Goal: Complete application form

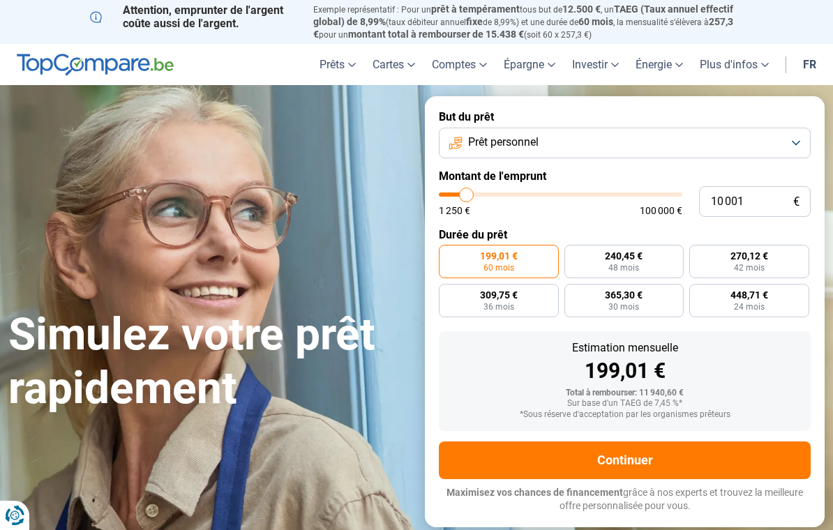
type input "13 500"
type input "13500"
type input "13 750"
type input "13750"
type input "14 250"
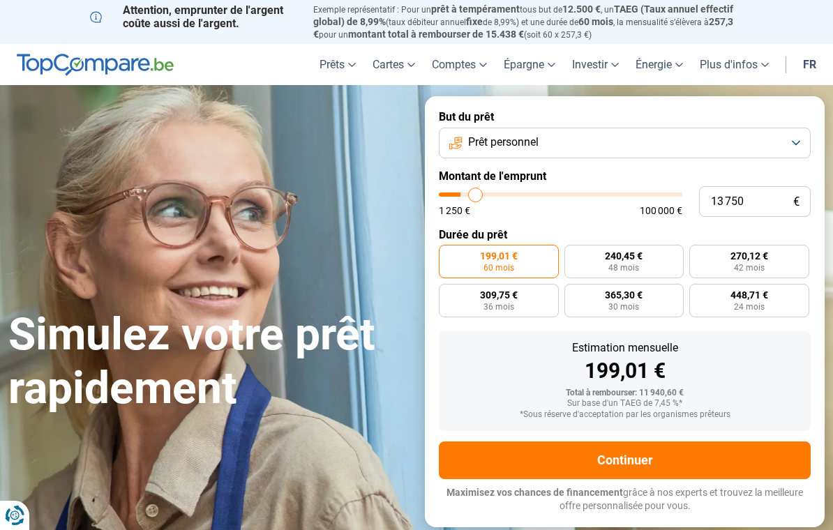
type input "14250"
type input "15 000"
type input "15000"
type input "16 000"
type input "16000"
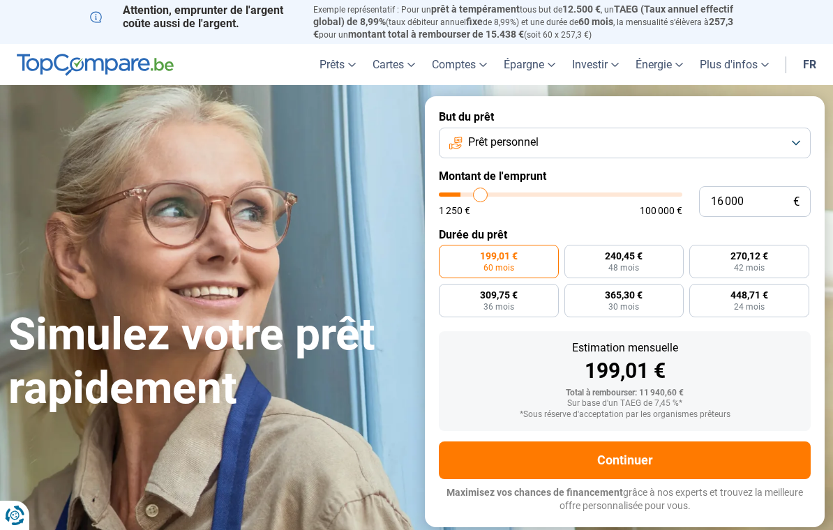
type input "17 000"
type input "17000"
type input "17 750"
type input "17750"
type input "18 750"
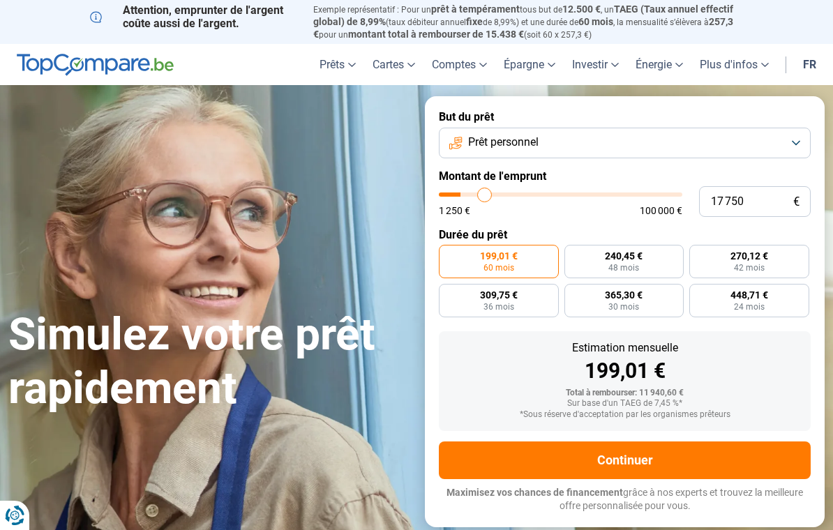
type input "18750"
type input "19 500"
type input "19500"
type input "20 500"
type input "20500"
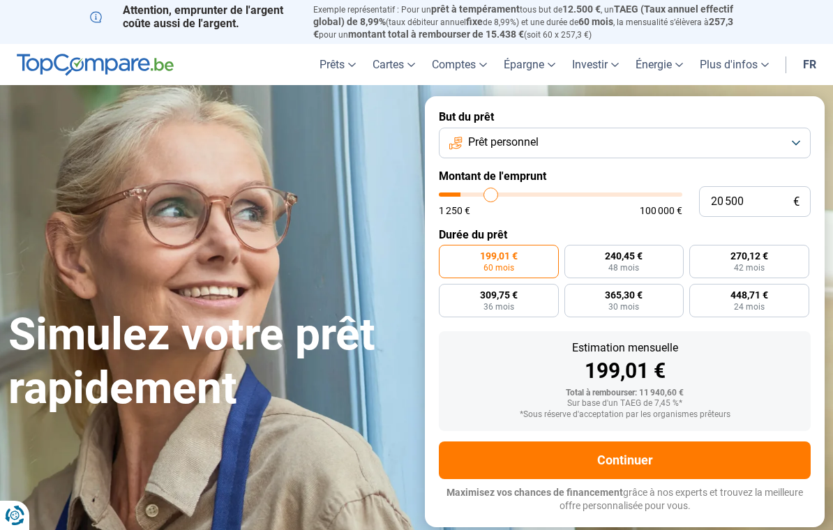
type input "21 500"
type input "21500"
type input "22 250"
type input "22250"
type input "23 250"
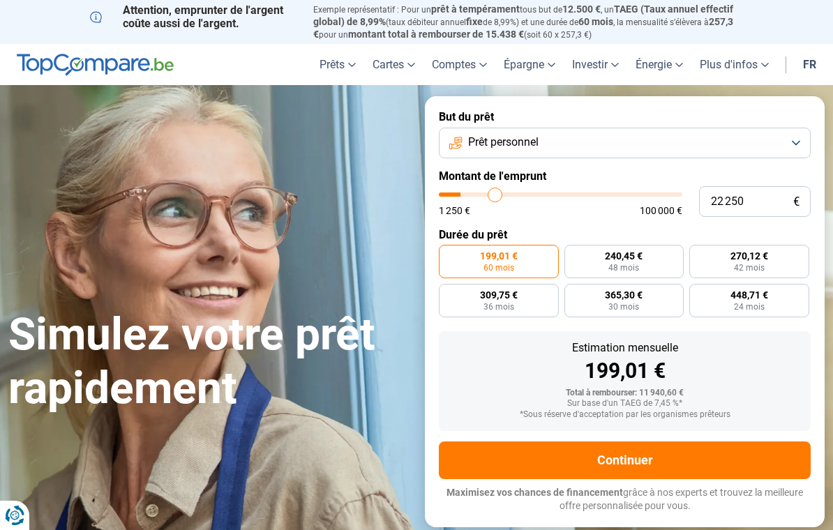
type input "23250"
type input "24 250"
type input "24250"
type input "25 000"
type input "25000"
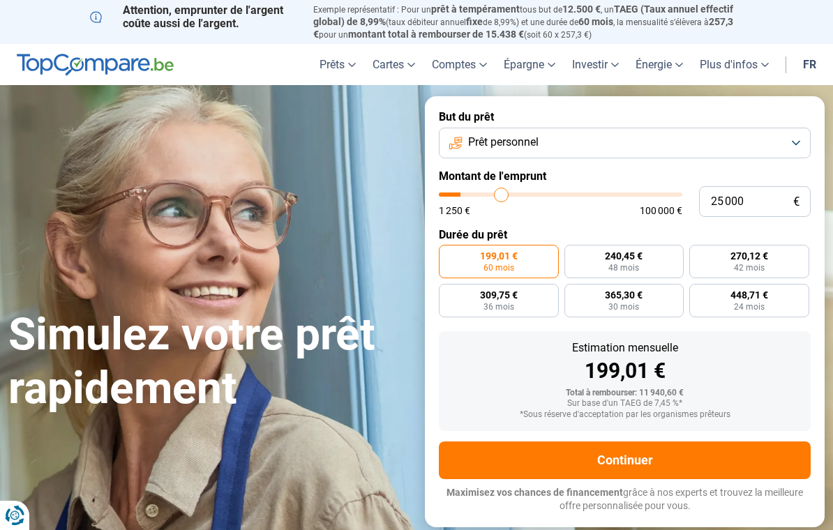
type input "26 000"
type input "26000"
type input "26 750"
type input "26750"
type input "27 750"
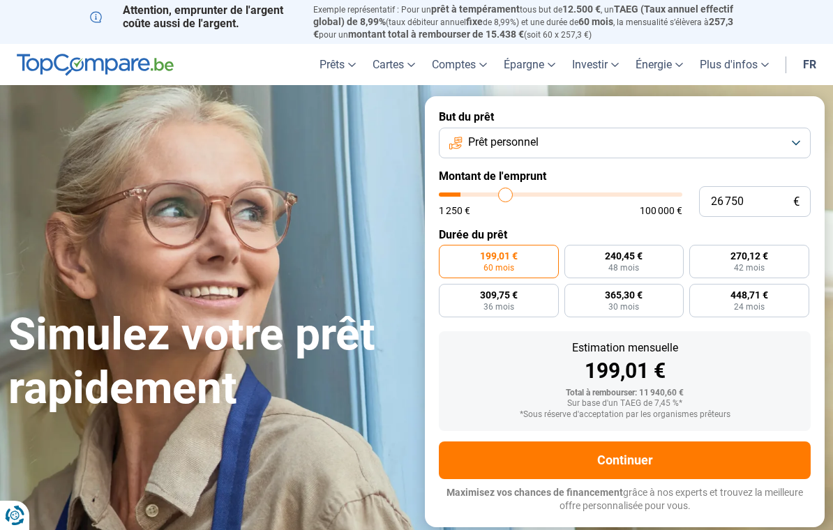
type input "27750"
type input "28 250"
type input "28250"
type input "29 250"
type input "29250"
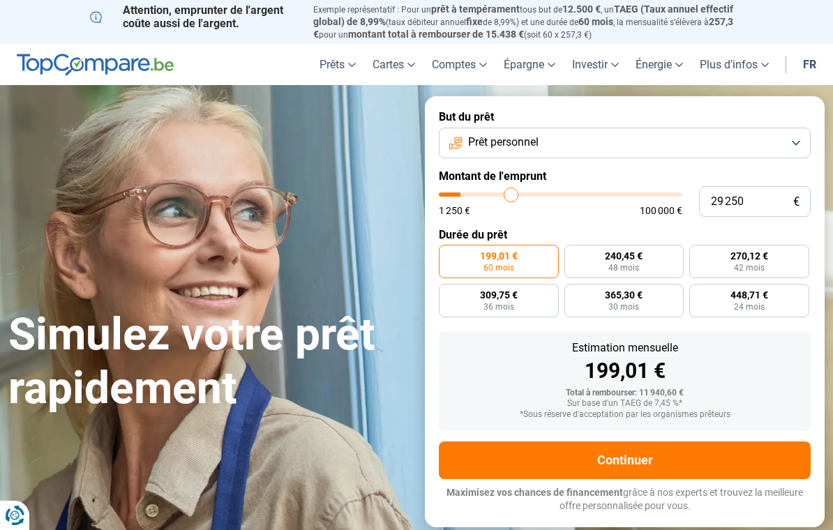
type input "30 250"
type input "30250"
type input "30 750"
type input "30750"
type input "31 750"
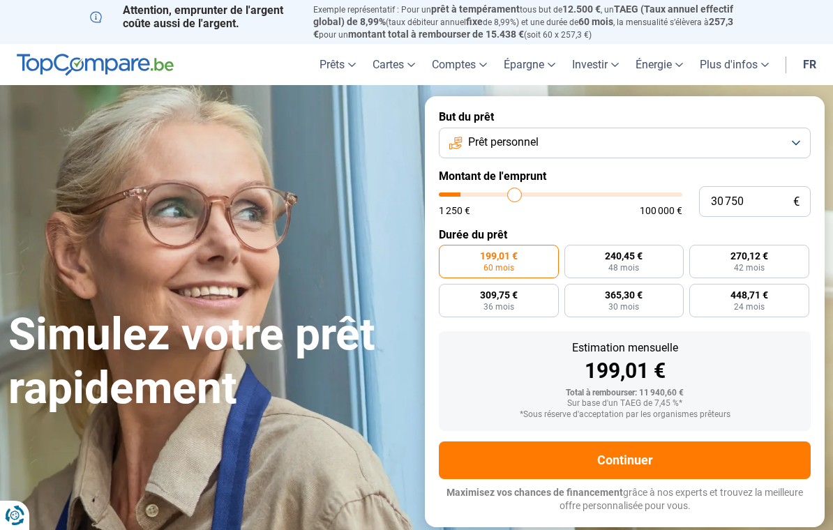
type input "31750"
type input "32 250"
type input "32250"
type input "33 000"
type input "33000"
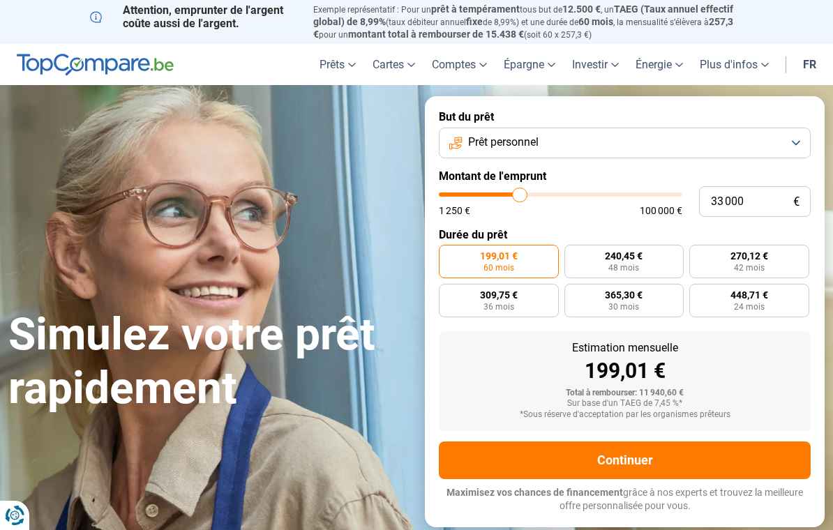
type input "33 500"
type input "33500"
type input "34 000"
type input "34000"
type input "34 750"
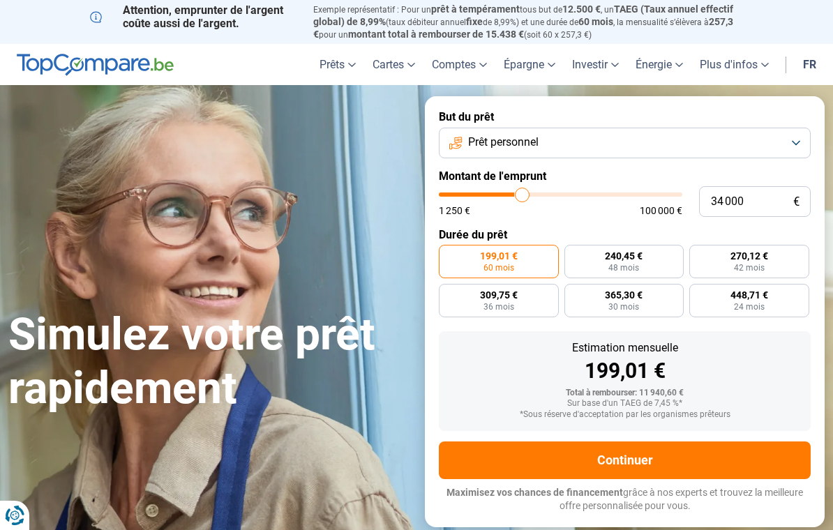
type input "34750"
type input "35 250"
type input "35250"
type input "35 750"
type input "35750"
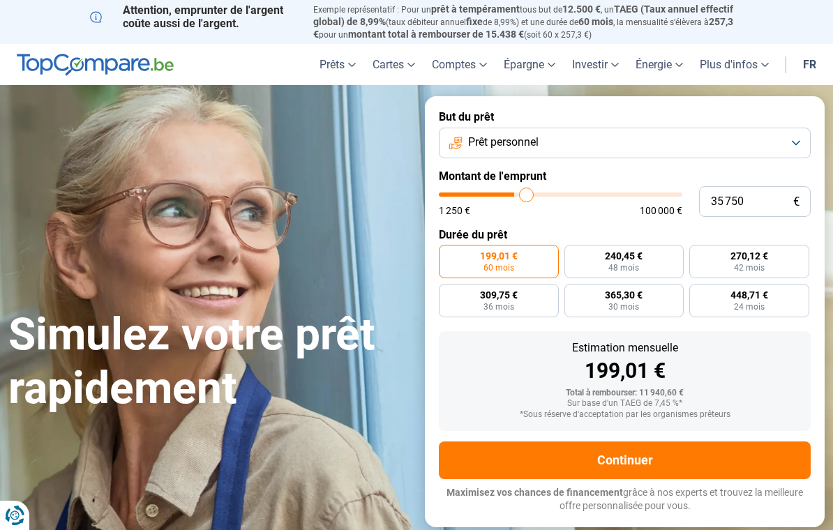
type input "36 000"
type input "36000"
type input "36 500"
type input "36500"
type input "36 750"
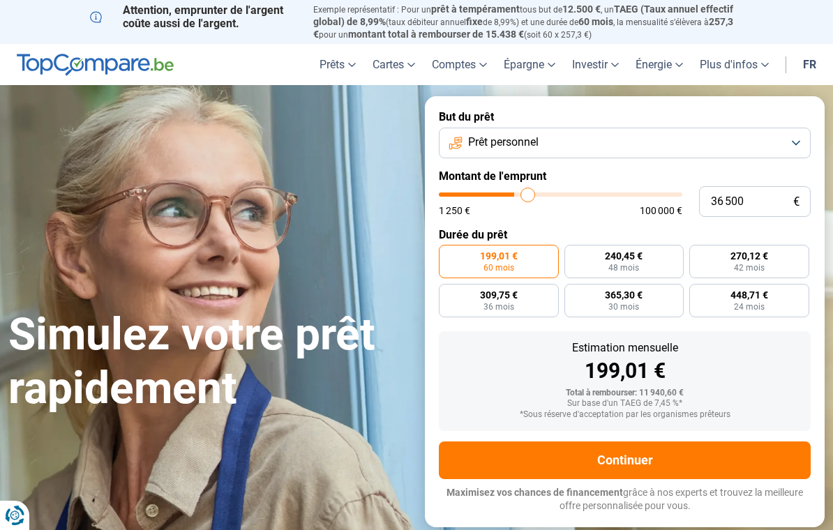
type input "36750"
type input "37 250"
type input "37250"
type input "37 500"
type input "37500"
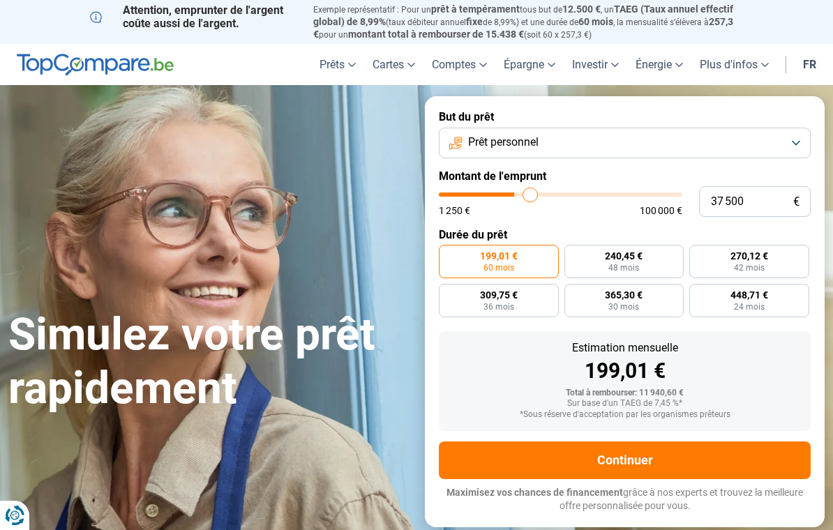
type input "37 750"
type input "37750"
type input "38 000"
type input "38000"
type input "38 250"
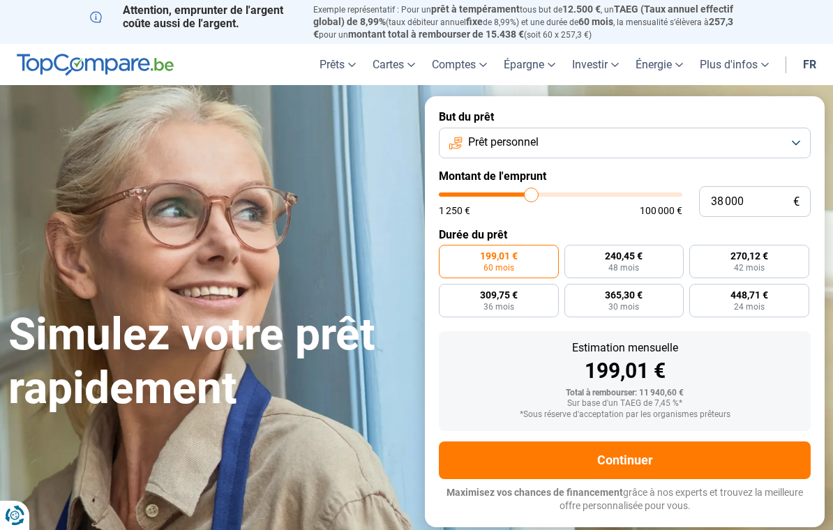
type input "38250"
type input "38 750"
type input "38750"
type input "39 000"
type input "39000"
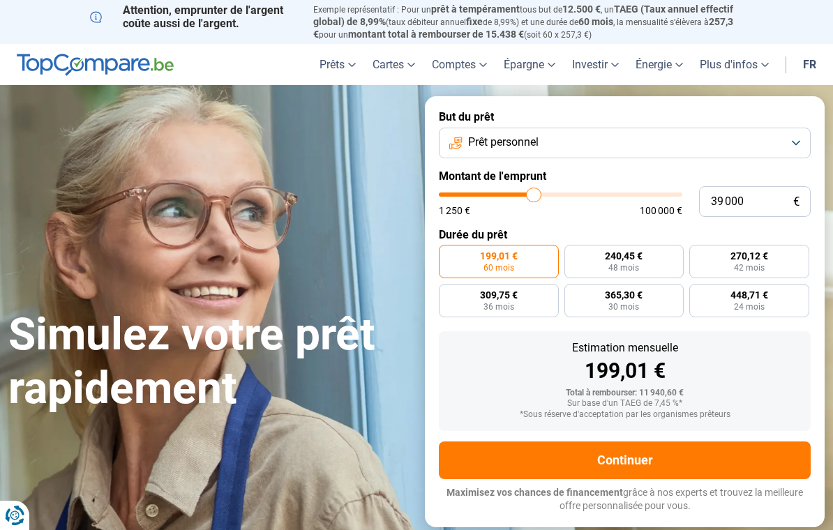
type input "39 250"
type input "39250"
type input "39 500"
type input "39500"
type input "39 750"
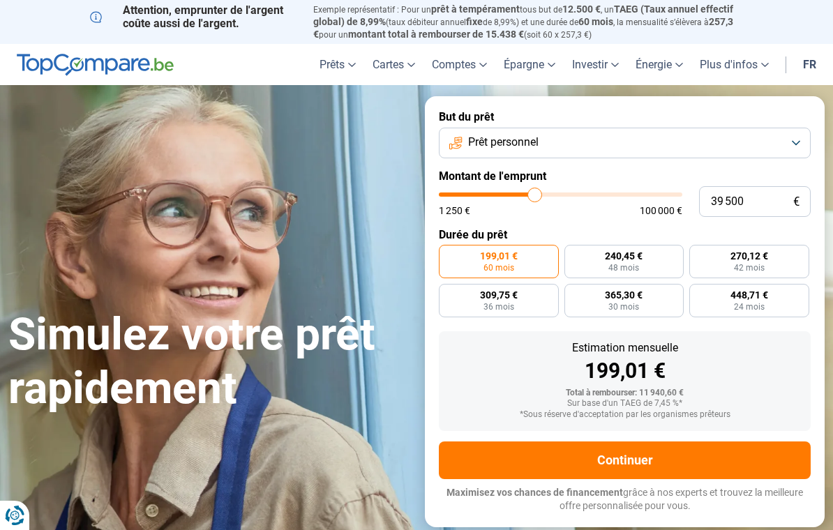
type input "39750"
type input "40 250"
type input "40250"
radio input "false"
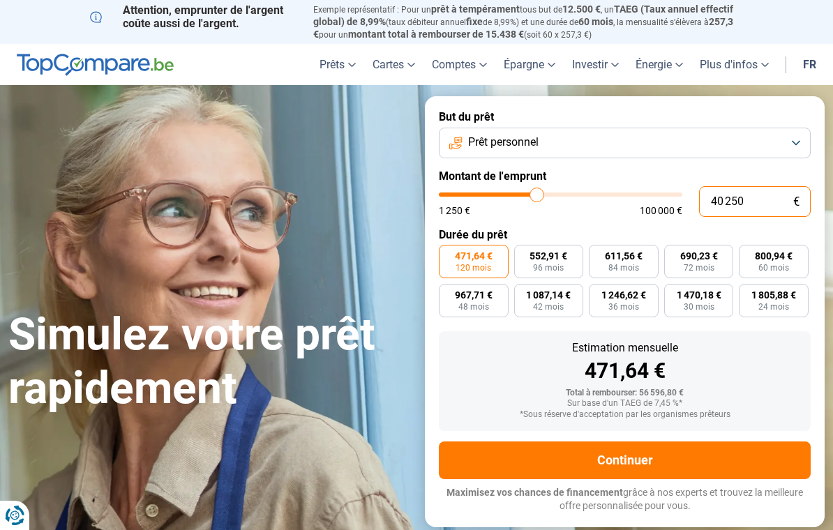
click at [749, 195] on input "40 250" at bounding box center [755, 201] width 112 height 31
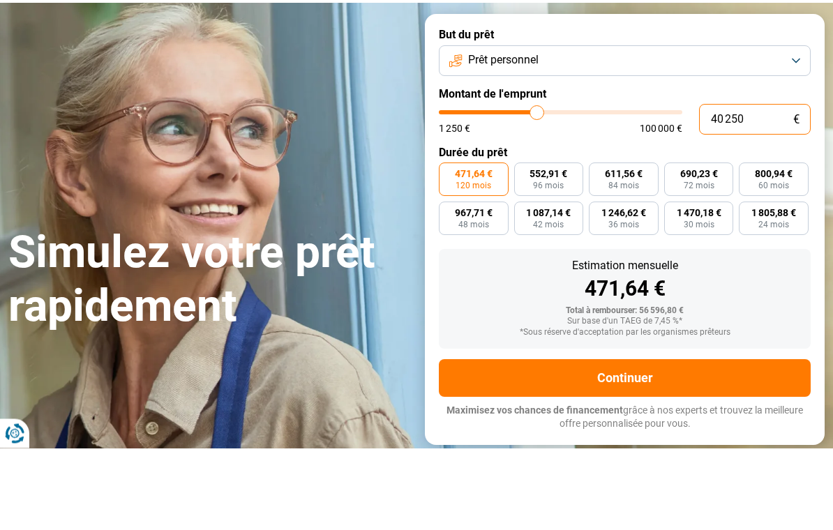
type input "4 025"
type input "4000"
type input "402"
type input "1250"
type input "40"
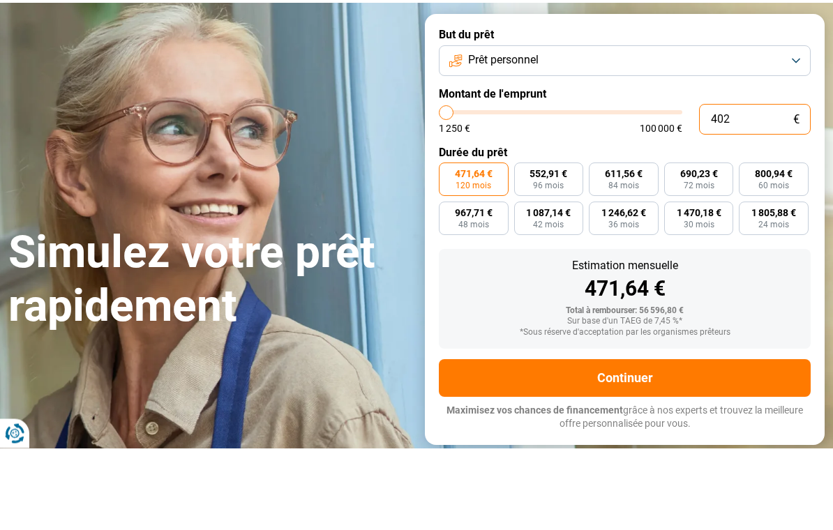
type input "1250"
type input "4"
type input "1250"
type input "0"
type input "1250"
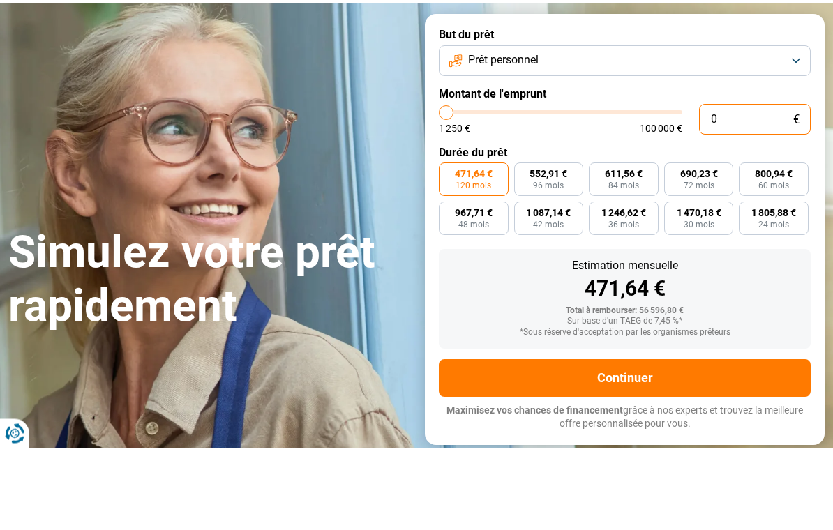
type input "1 250"
type input "1250"
radio input "true"
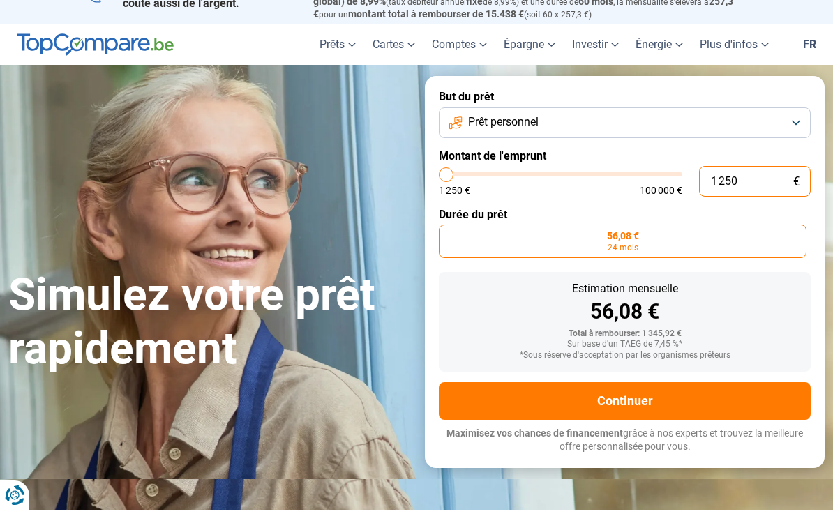
type input "125"
type input "1250"
type input "12"
type input "1250"
type input "1"
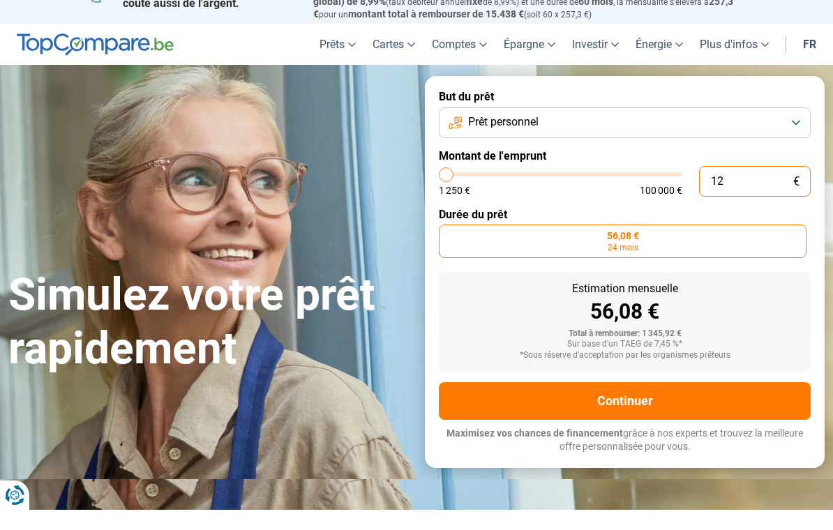
type input "1250"
type input "12"
type input "1250"
type input "120"
type input "1250"
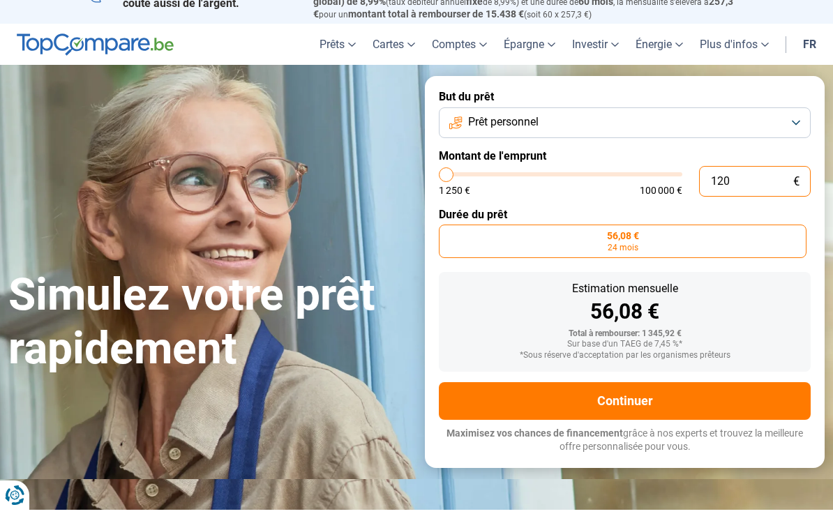
type input "1 200"
type input "1250"
type input "12 000"
type input "12000"
radio input "false"
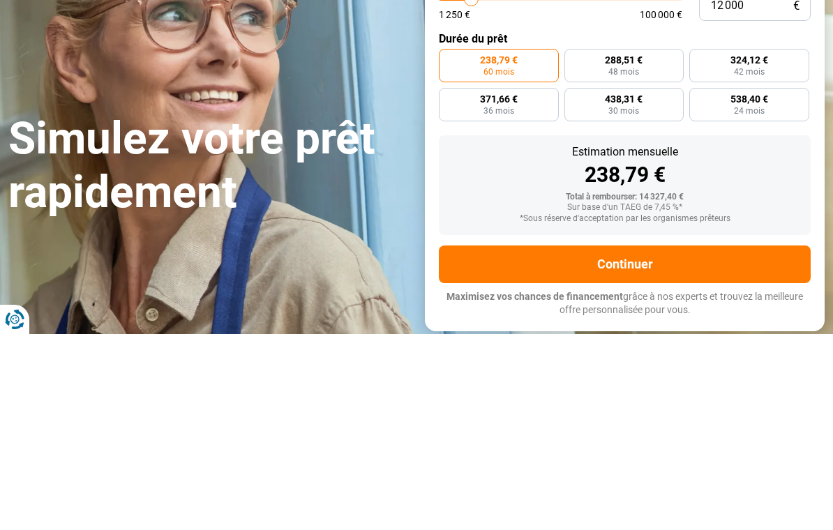
click at [757, 251] on span "324,12 €" at bounding box center [749, 256] width 38 height 10
click at [698, 245] on input "324,12 € 42 mois" at bounding box center [693, 249] width 9 height 9
radio input "true"
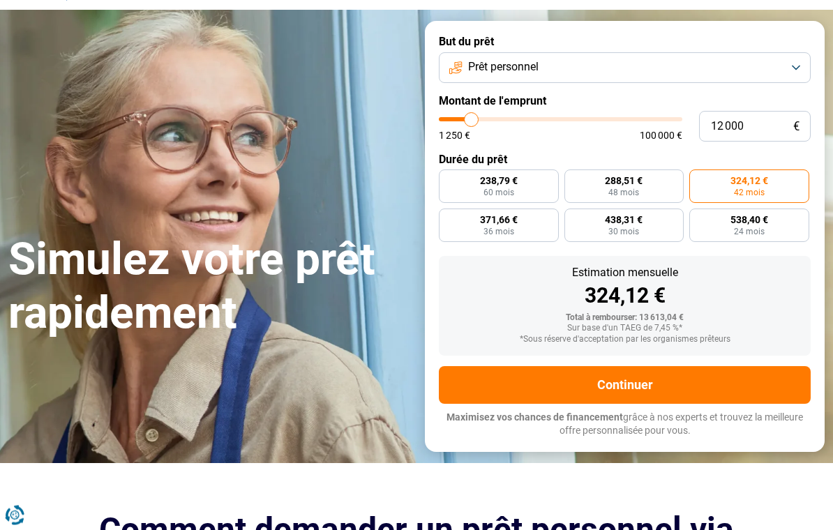
click at [633, 375] on button "Continuer" at bounding box center [625, 386] width 372 height 38
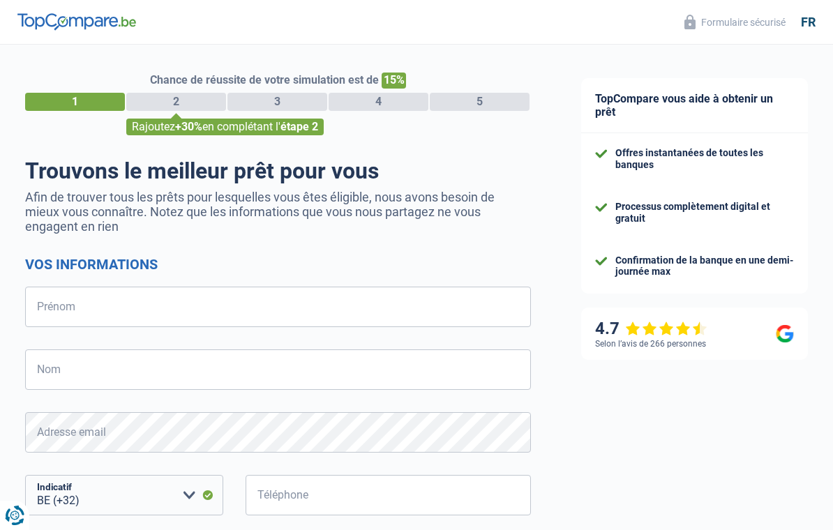
select select "32"
click at [134, 305] on input "Prénom" at bounding box center [278, 307] width 506 height 40
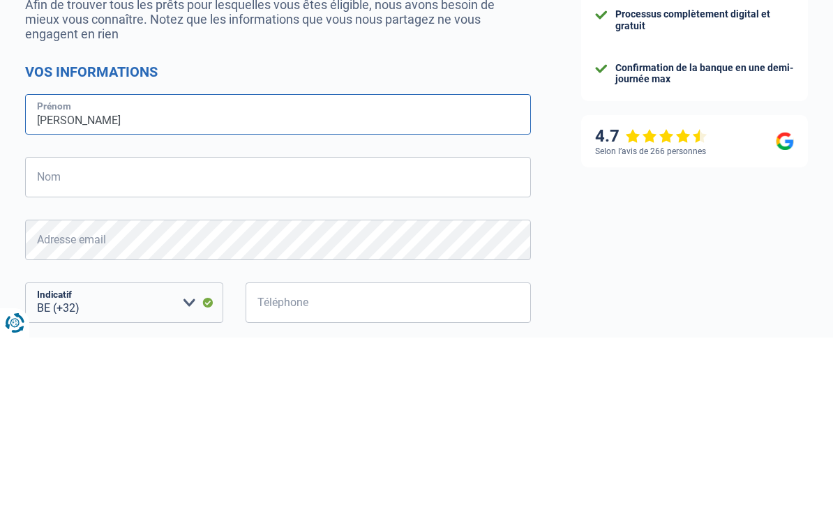
type input "[PERSON_NAME]"
click at [215, 349] on input "Nom" at bounding box center [278, 369] width 506 height 40
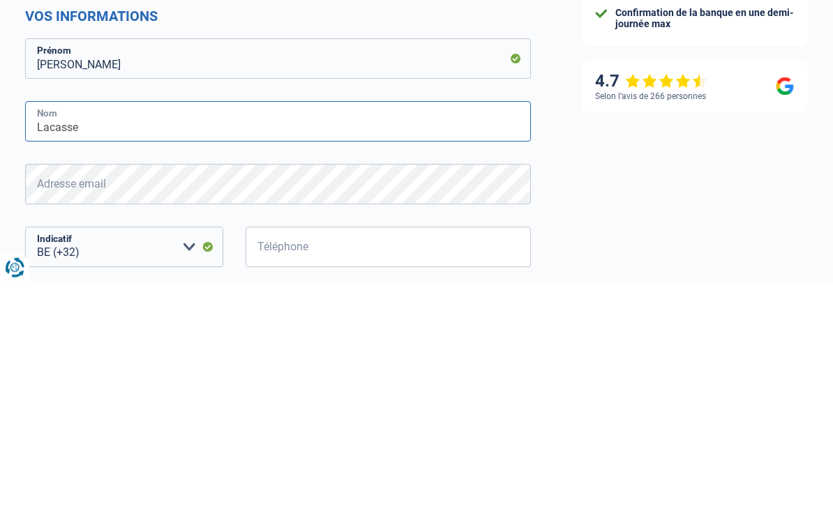
type input "Lacasse"
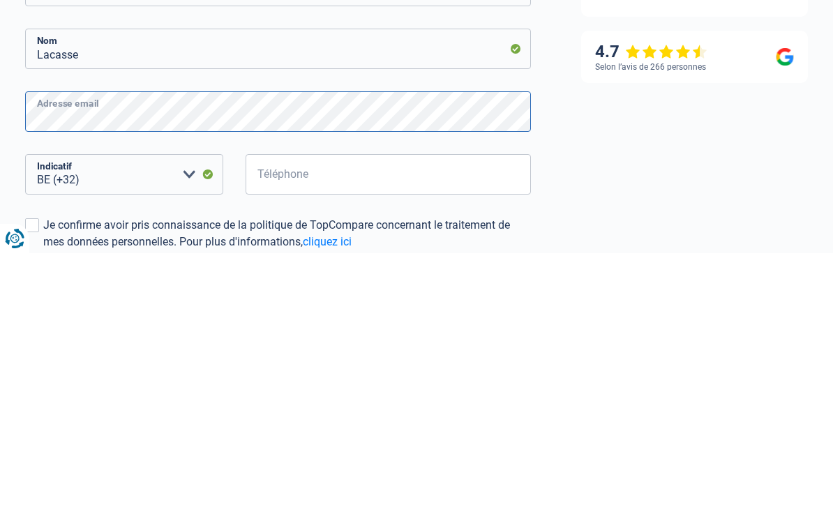
scroll to position [46, 0]
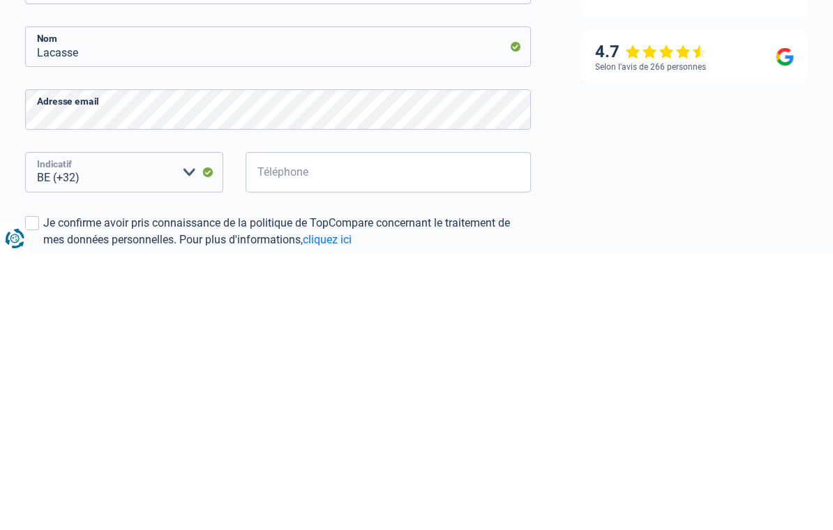
click at [115, 429] on select "BE (+32) LU (+352) Veuillez sélectionner une option" at bounding box center [124, 449] width 198 height 40
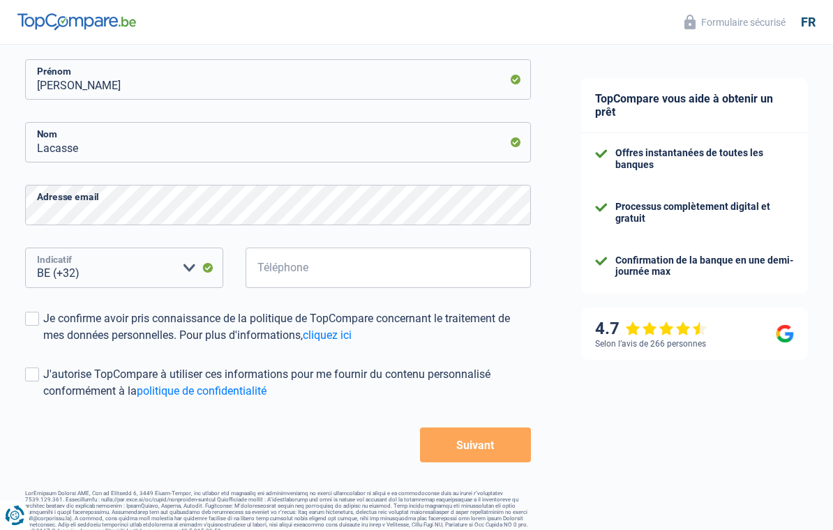
click at [130, 268] on select "BE (+32) LU (+352) Veuillez sélectionner une option" at bounding box center [124, 268] width 198 height 40
click at [94, 273] on select "BE (+32) LU (+352) Veuillez sélectionner une option" at bounding box center [124, 268] width 198 height 40
click at [312, 269] on input "Téléphone" at bounding box center [387, 268] width 285 height 40
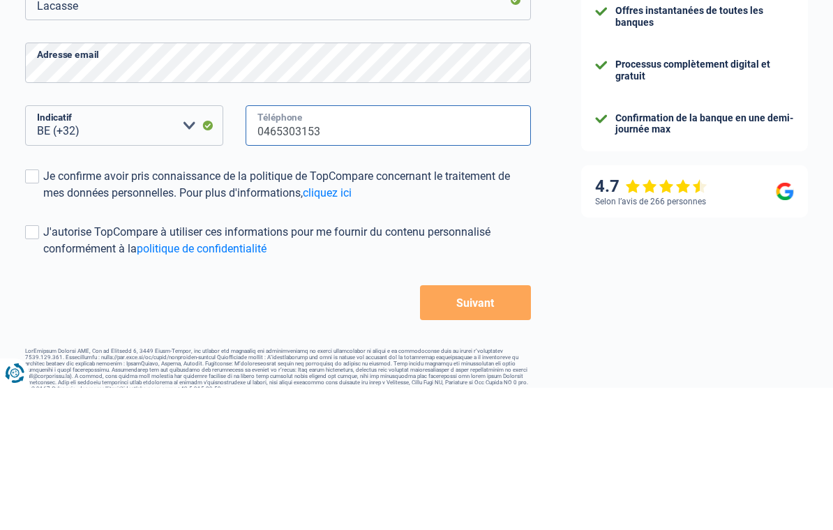
type input "0465303153"
click at [33, 312] on span at bounding box center [32, 319] width 14 height 14
click at [43, 344] on input "Je confirme avoir pris connaissance de la politique de TopCompare concernant le…" at bounding box center [43, 344] width 0 height 0
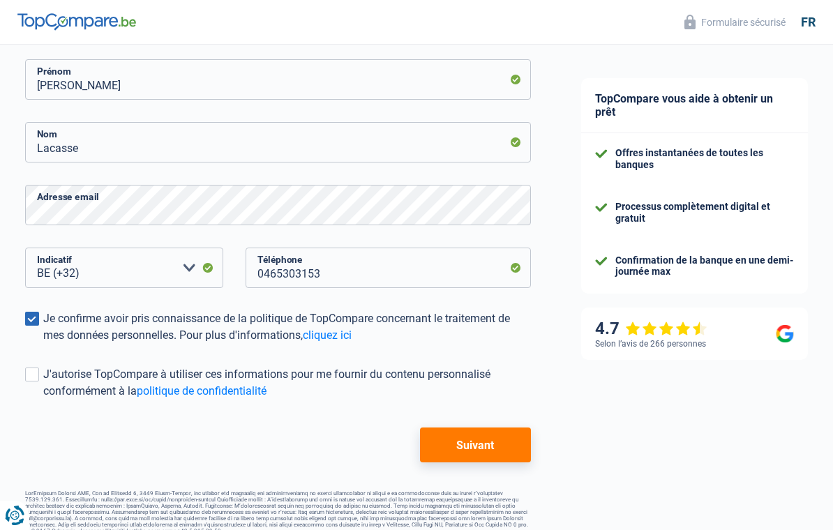
click at [40, 374] on label "J'autorise TopCompare à utiliser ces informations pour me fournir du contenu pe…" at bounding box center [278, 382] width 506 height 33
click at [43, 400] on input "J'autorise TopCompare à utiliser ces informations pour me fournir du contenu pe…" at bounding box center [43, 400] width 0 height 0
click at [485, 447] on button "Suivant" at bounding box center [476, 445] width 112 height 35
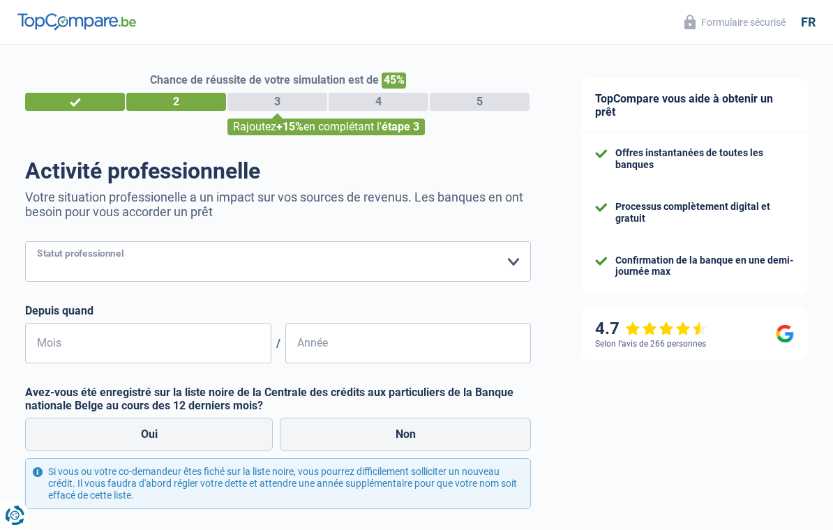
click at [151, 257] on select "Ouvrier Employé privé Employé public Invalide Indépendant Pensionné Chômeur Mut…" at bounding box center [278, 261] width 506 height 40
select select "independent"
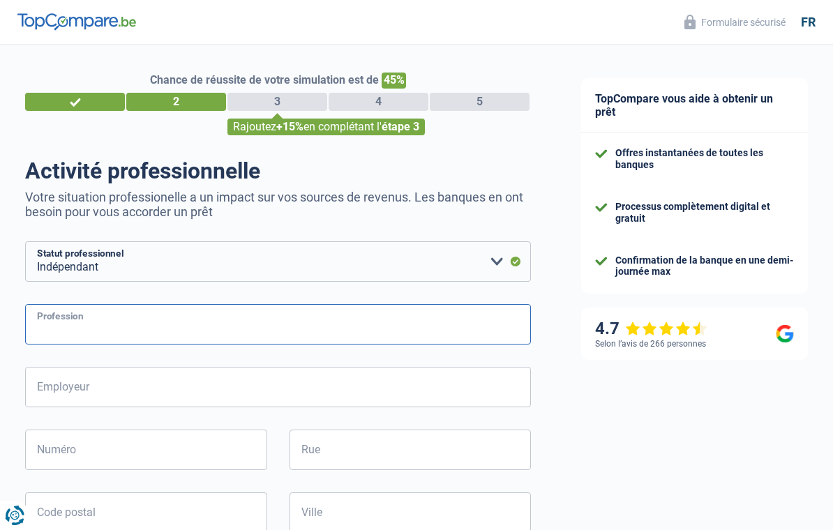
click at [178, 317] on input "Profession" at bounding box center [278, 324] width 506 height 40
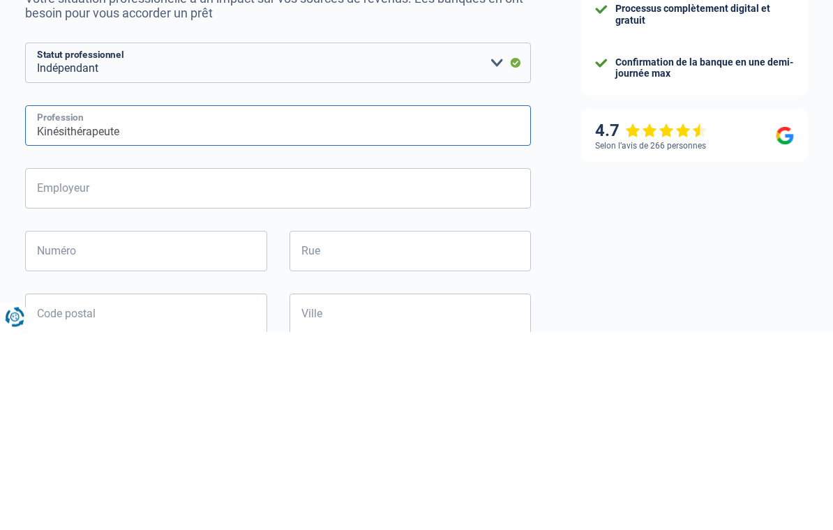
type input "Kinésithérapeute"
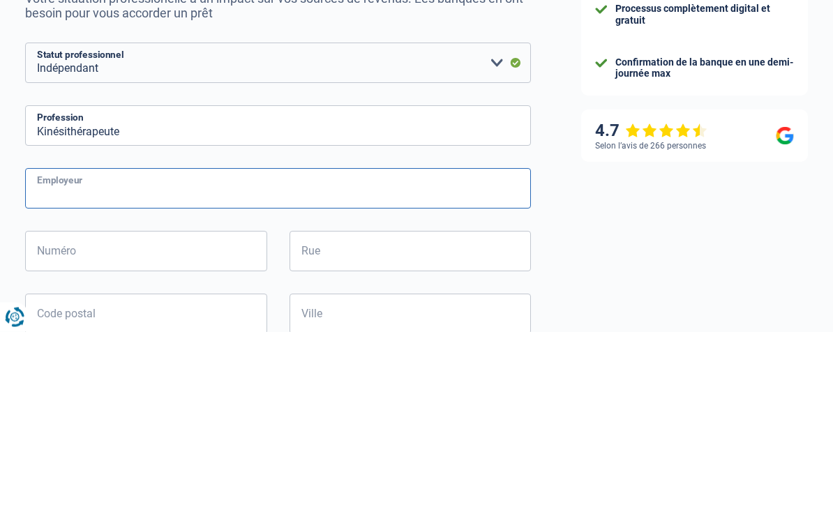
click at [195, 367] on input "Employeur" at bounding box center [278, 387] width 506 height 40
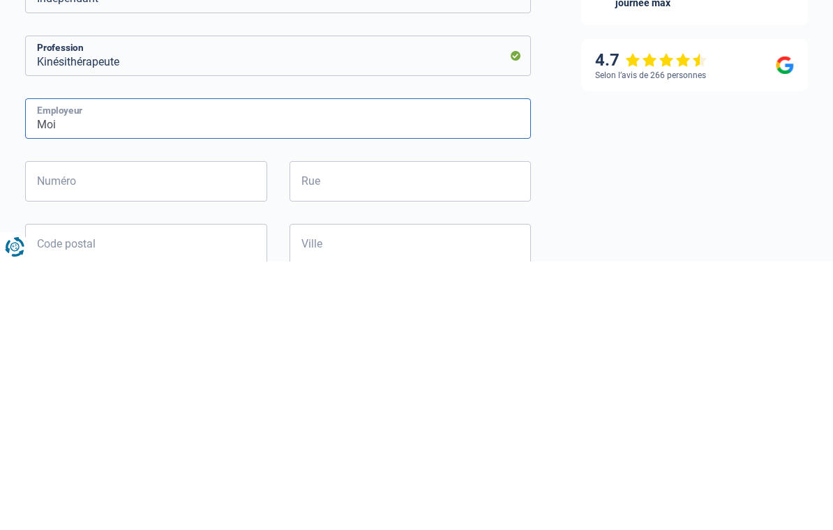
type input "Moi"
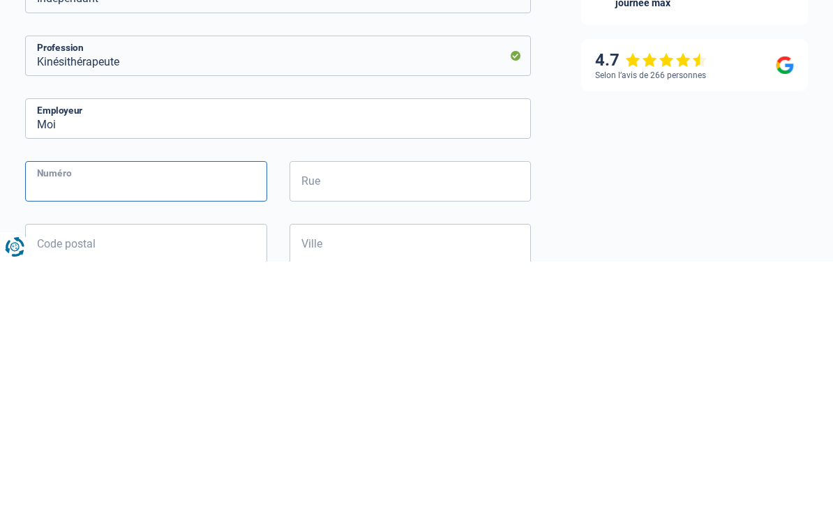
click at [152, 430] on input "Numéro" at bounding box center [146, 450] width 242 height 40
type input "154"
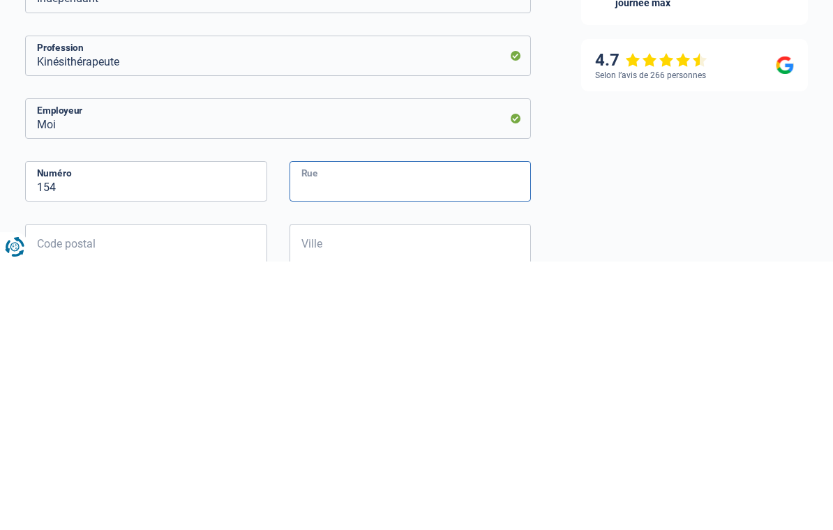
click at [373, 430] on input "Rue" at bounding box center [410, 450] width 242 height 40
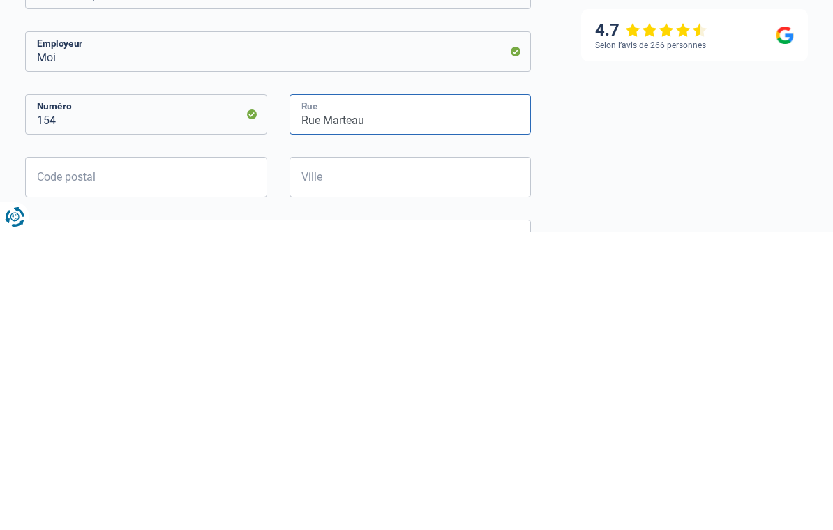
scroll to position [43, 0]
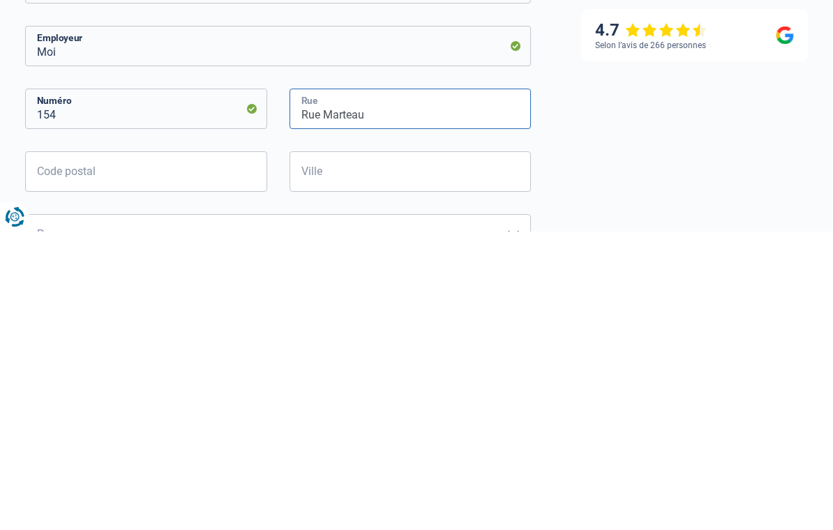
type input "Rue Marteau"
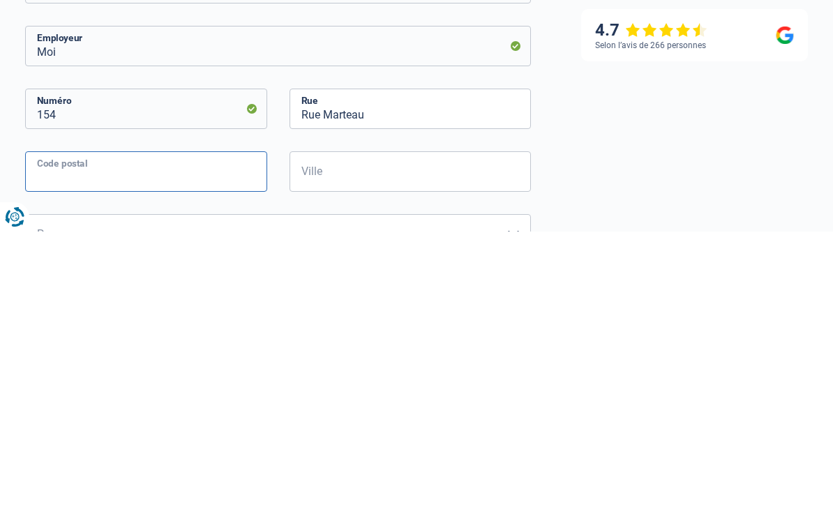
click at [138, 450] on input "Code postal" at bounding box center [146, 470] width 242 height 40
type input "4910"
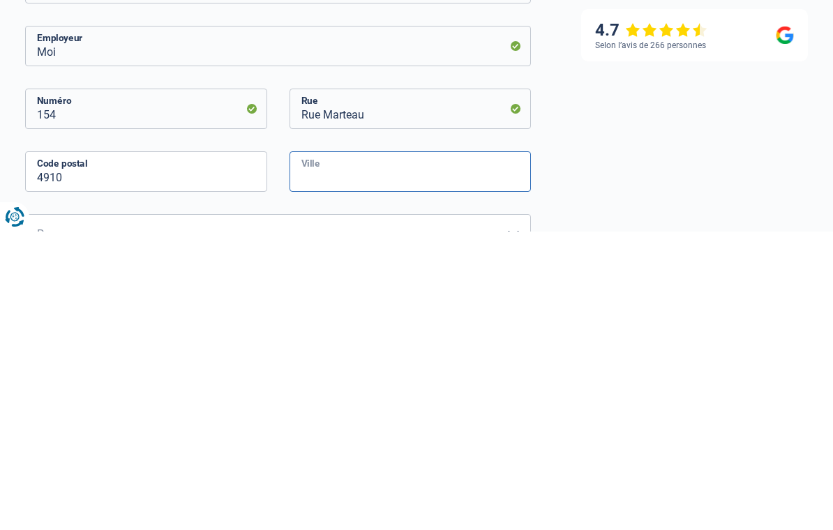
click at [379, 450] on input "Ville" at bounding box center [410, 470] width 242 height 40
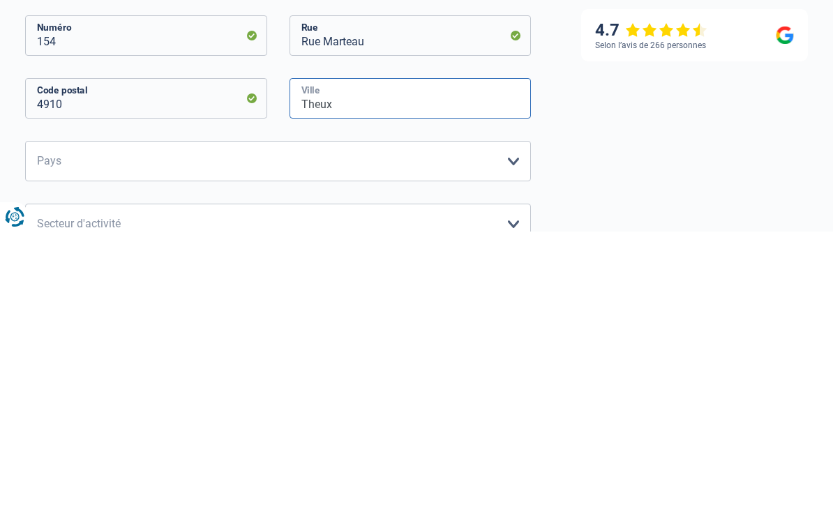
type input "Theux"
click at [242, 439] on select "Belgique Luxembourg Veuillez sélectionner une option" at bounding box center [278, 459] width 506 height 40
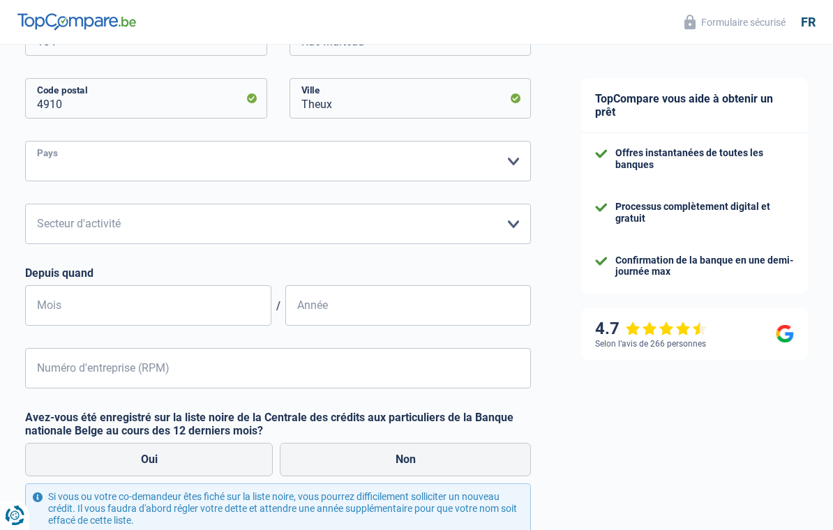
select select "BE"
click at [193, 227] on select "Agriculture/Pêche Industrie Horeca Courier/Fitness/Taxi Construction Banques/As…" at bounding box center [278, 224] width 506 height 40
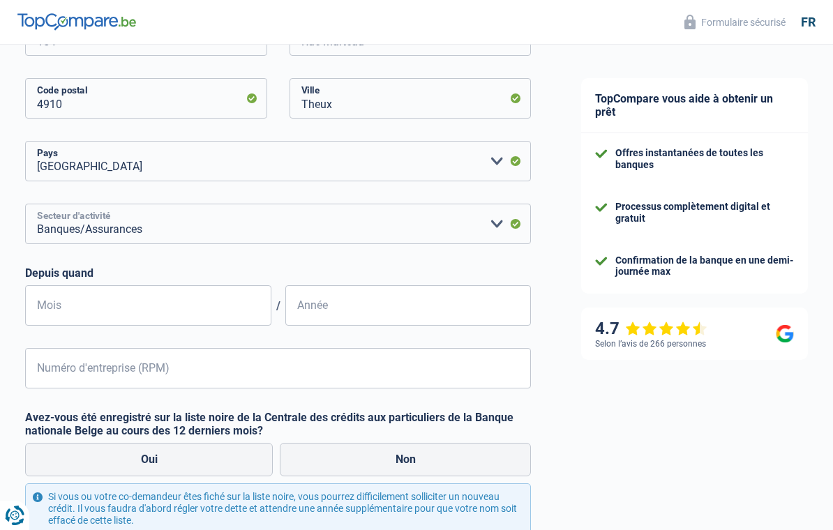
click at [199, 224] on select "Agriculture/Pêche Industrie Horeca Courier/Fitness/Taxi Construction Banques/As…" at bounding box center [278, 224] width 506 height 40
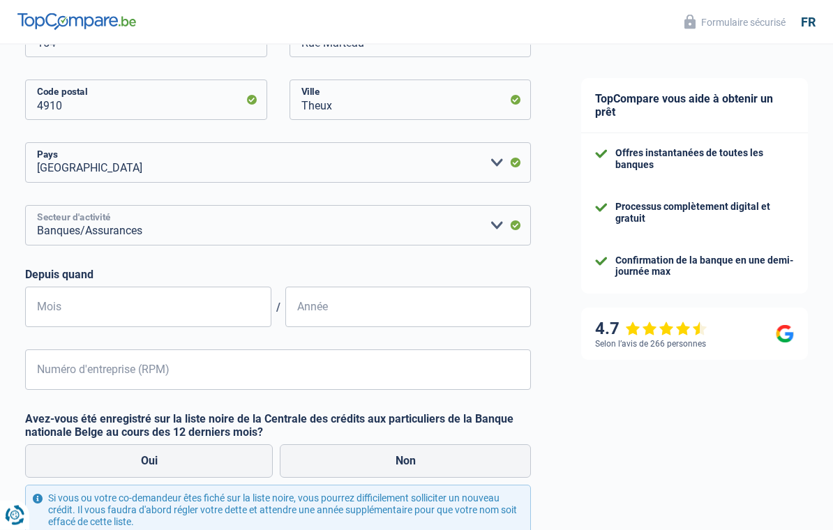
click at [153, 232] on select "Agriculture/Pêche Industrie Horeca Courier/Fitness/Taxi Construction Banques/As…" at bounding box center [278, 226] width 506 height 40
select select "smallCompanies"
click at [176, 307] on input "Mois" at bounding box center [148, 307] width 246 height 40
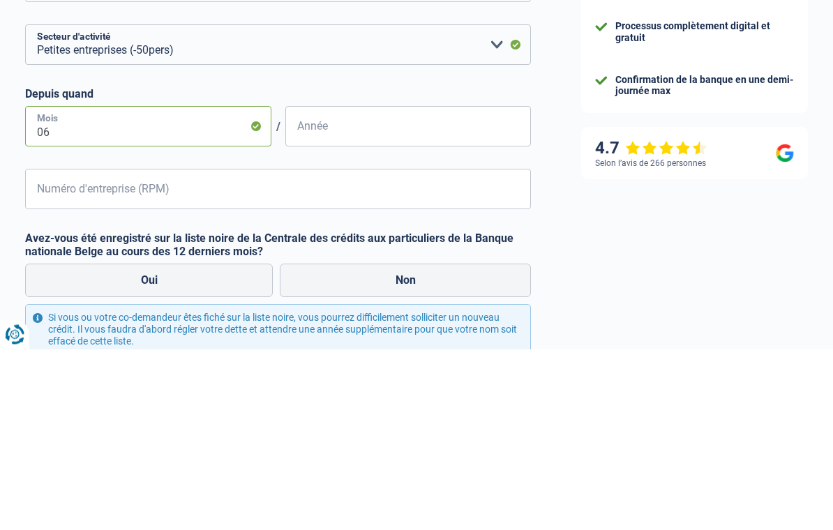
click at [68, 287] on input "06" at bounding box center [148, 307] width 246 height 40
click at [70, 287] on input "06" at bounding box center [148, 307] width 246 height 40
type input "0"
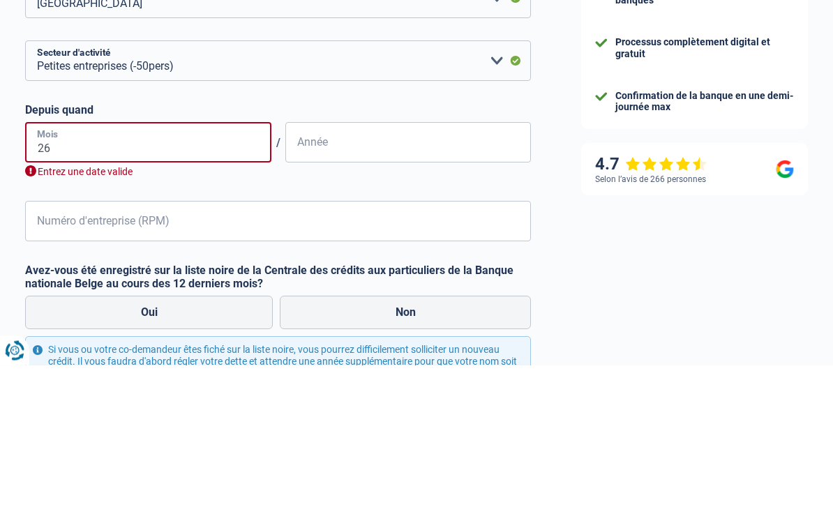
type input "2"
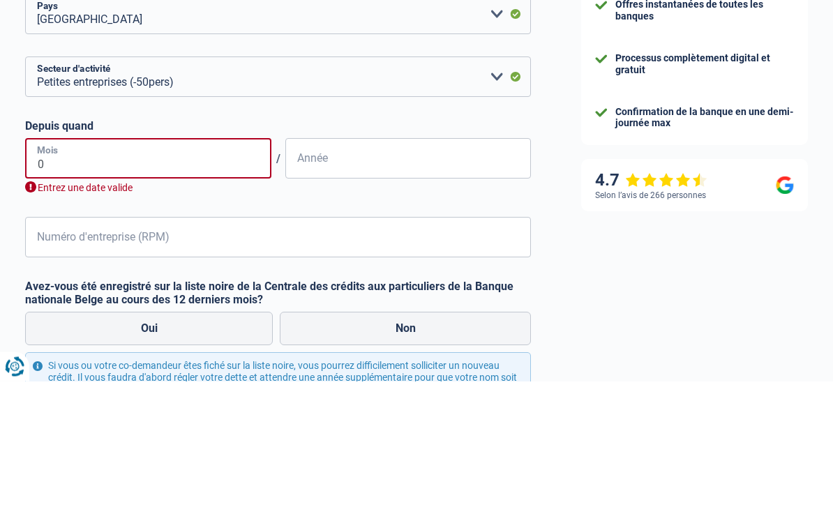
type input "06"
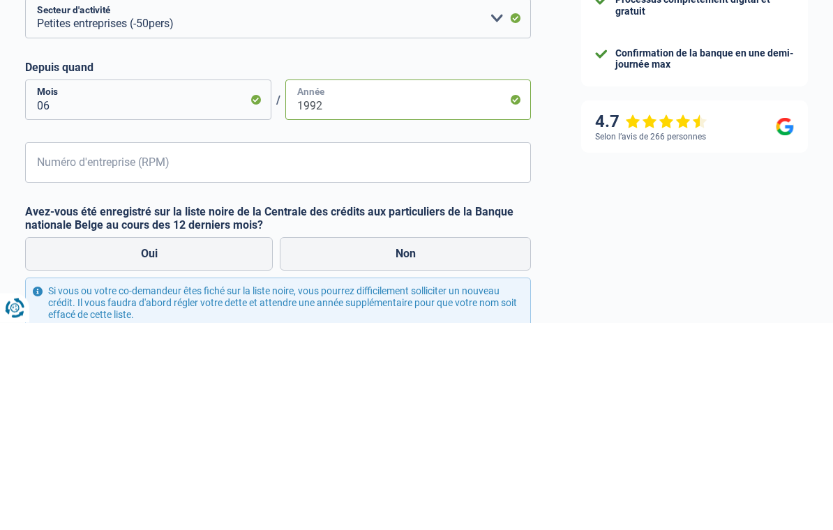
type input "1992"
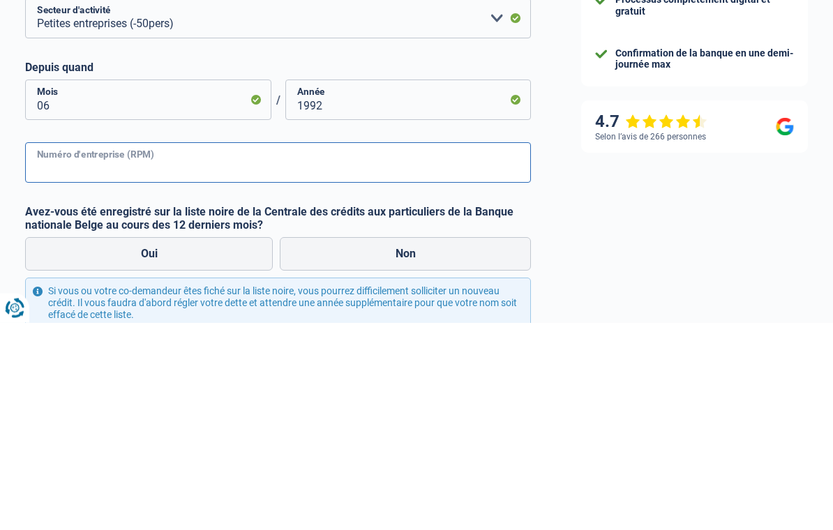
click at [144, 350] on input "Numéro d'entreprise (RPM)" at bounding box center [278, 370] width 506 height 40
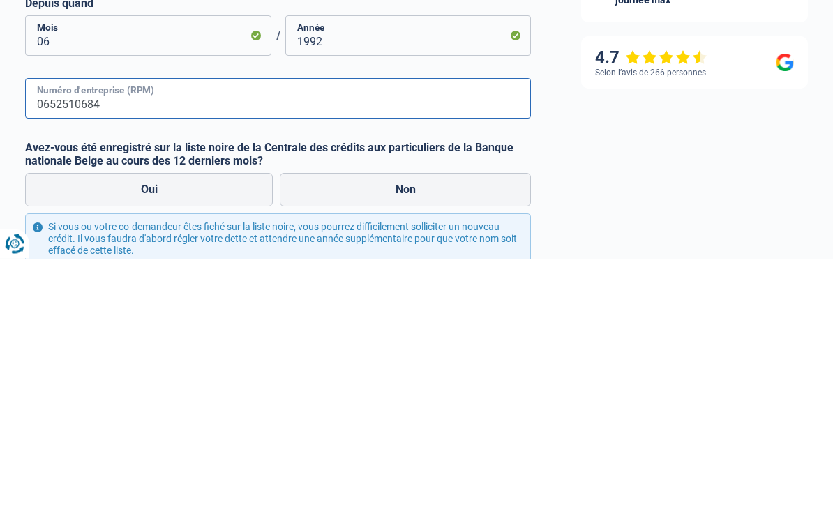
scroll to position [426, 0]
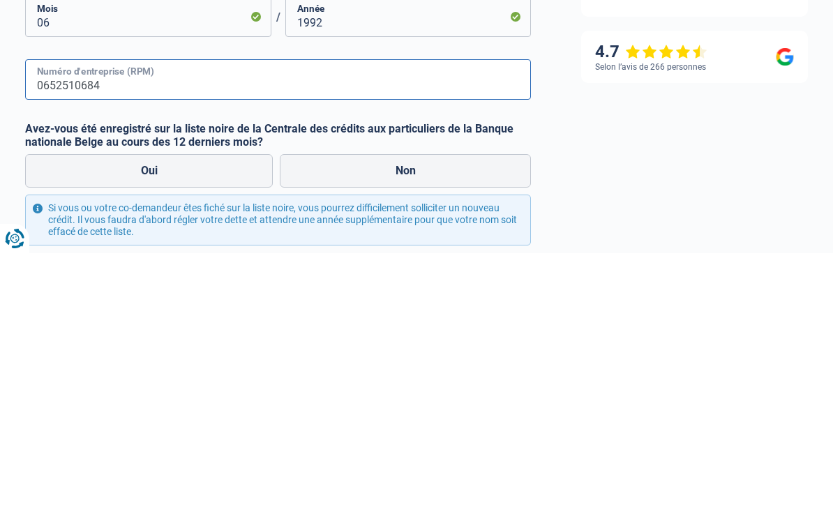
type input "0652510684"
click at [405, 431] on label "Non" at bounding box center [405, 447] width 251 height 33
click at [405, 431] on input "Non" at bounding box center [405, 447] width 251 height 33
radio input "true"
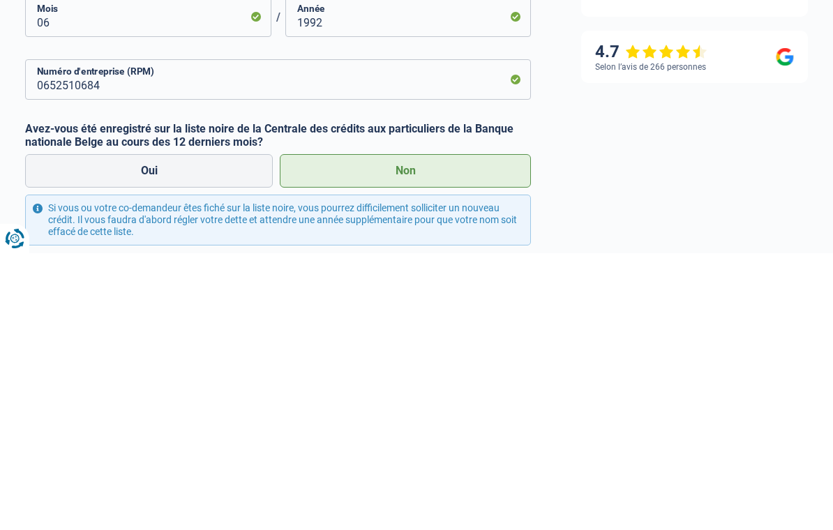
scroll to position [546, 0]
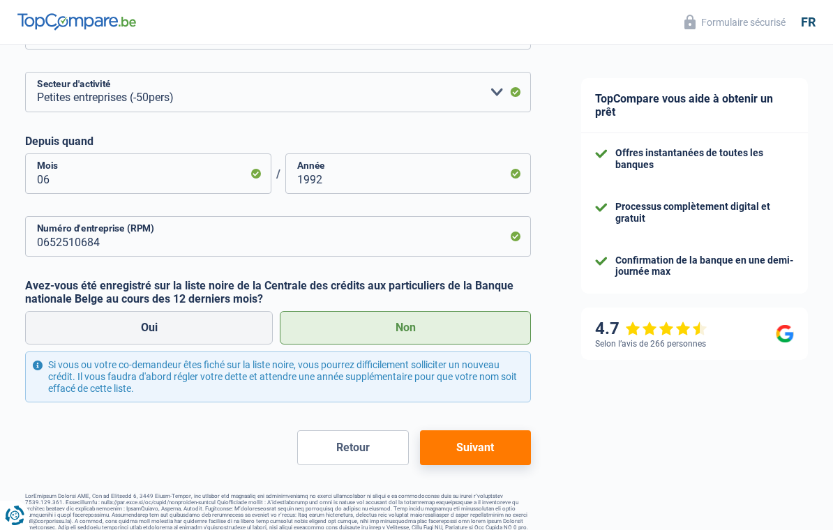
click at [480, 440] on button "Suivant" at bounding box center [476, 447] width 112 height 35
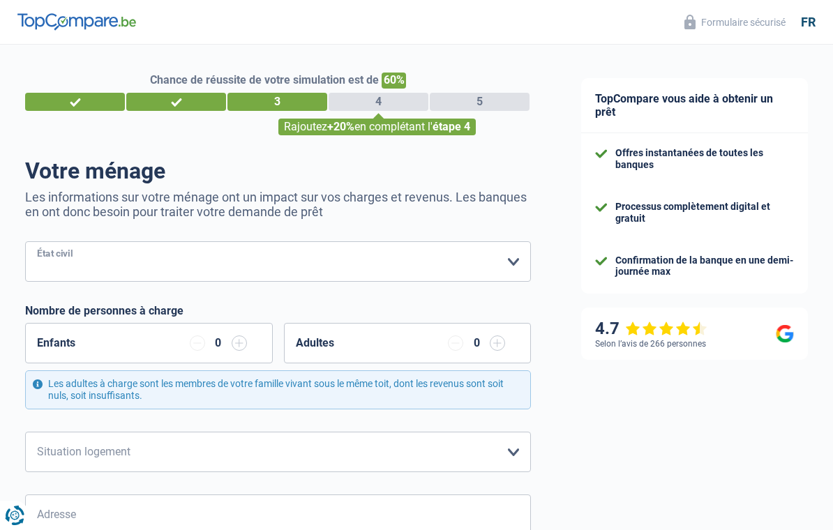
click at [116, 262] on select "Célibataire Marié(e) Cohabitant(e) légal(e) Divorcé(e) Veuf(ve) Séparé (de fait…" at bounding box center [278, 261] width 506 height 40
select select "married"
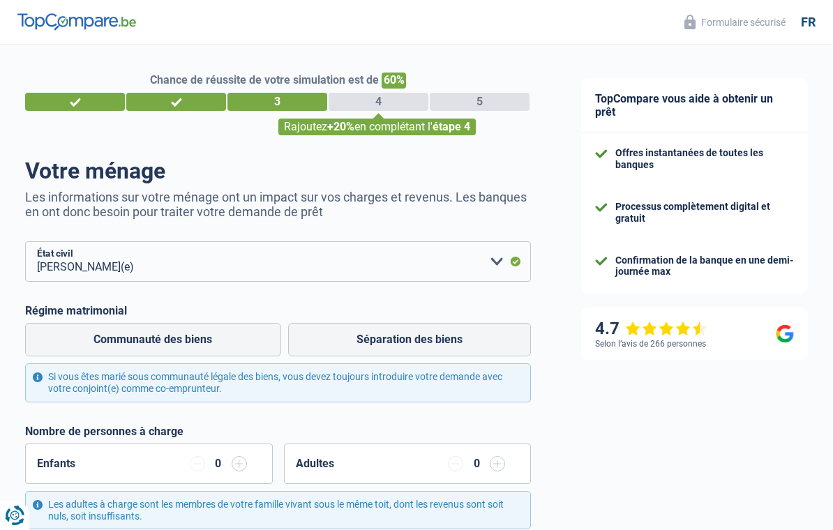
click at [425, 342] on label "Séparation des biens" at bounding box center [409, 339] width 243 height 33
click at [425, 342] on input "Séparation des biens" at bounding box center [409, 339] width 243 height 33
radio input "true"
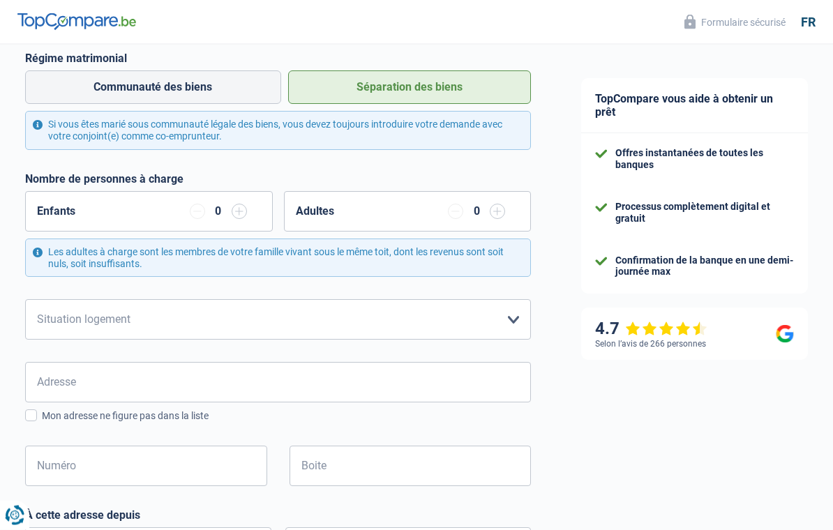
scroll to position [265, 0]
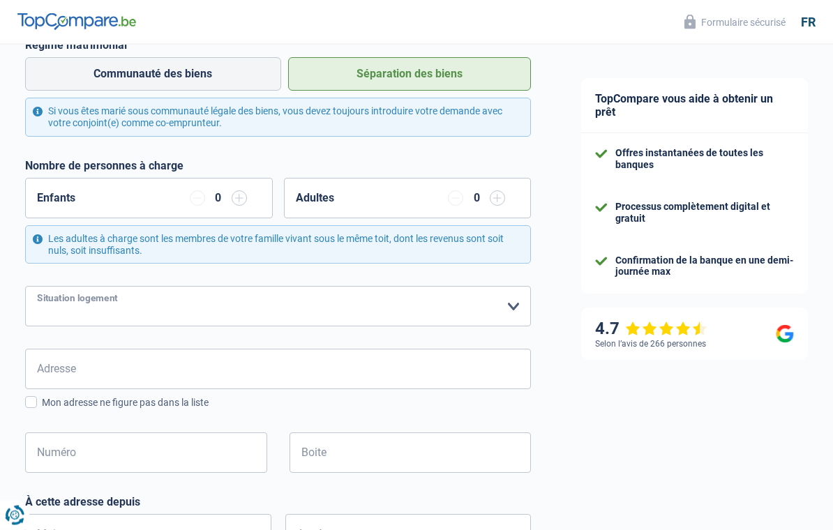
click at [159, 303] on select "Locataire Propriétaire avec prêt hypothécaire Propriétaire sans prêt hypothécai…" at bounding box center [278, 307] width 506 height 40
select select "ownerWithMortgage"
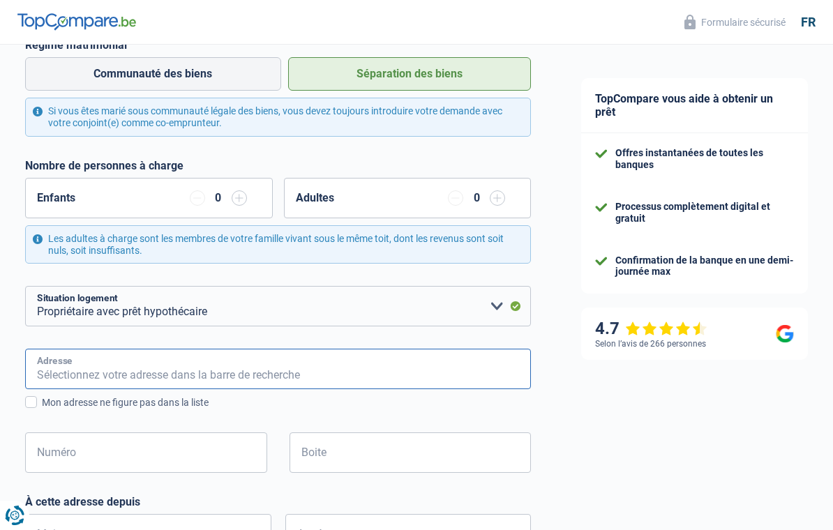
click at [154, 365] on input "Adresse" at bounding box center [278, 369] width 506 height 40
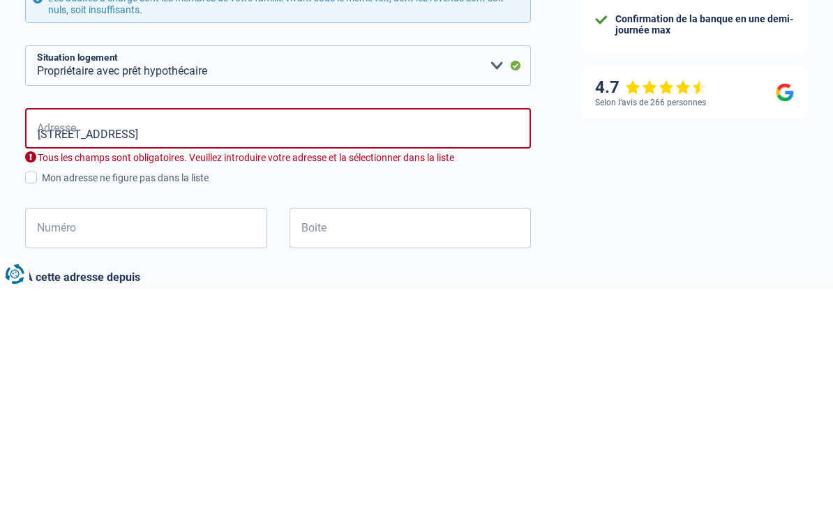
scroll to position [507, 0]
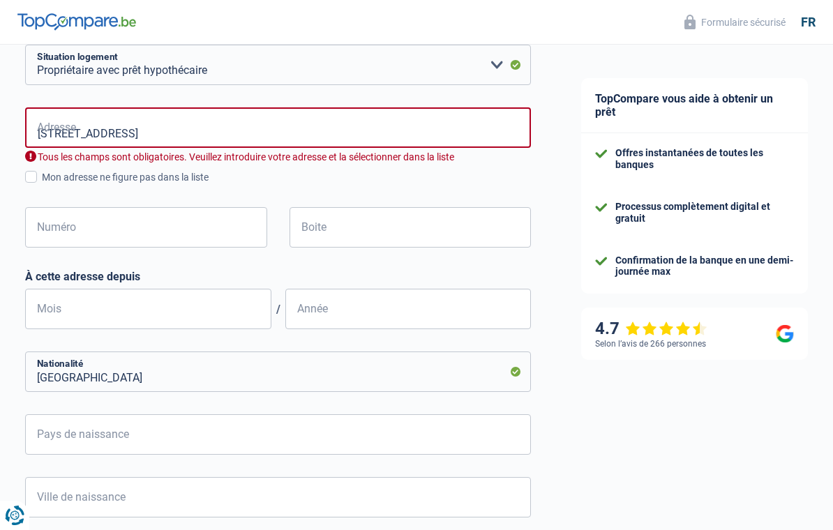
type input "Rue Marteau, 4910, Spa, BE"
type input "154"
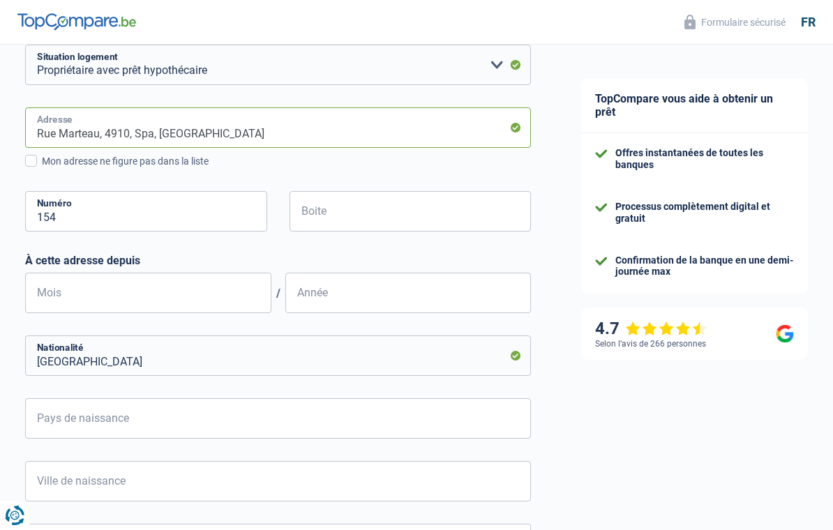
click at [195, 130] on input "Rue Marteau, 4910, Spa, BE" at bounding box center [278, 127] width 506 height 40
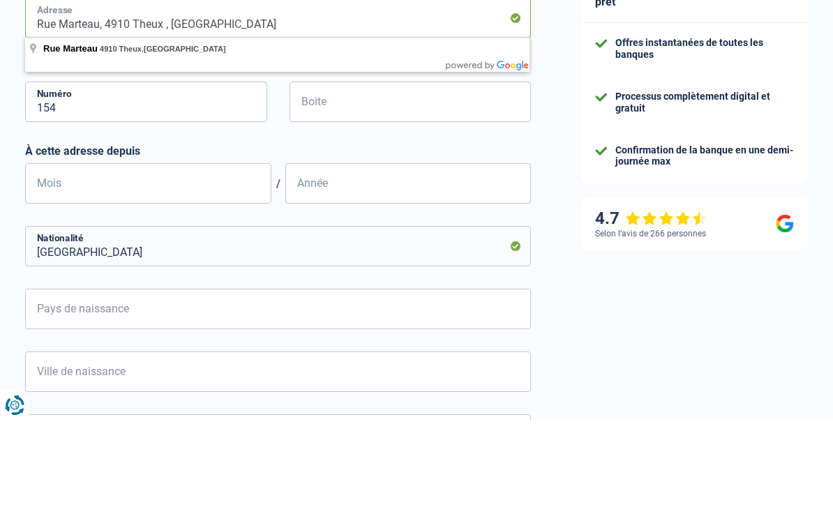
type input "Rue Marteau, 4910 Theux , Belgique"
click at [133, 273] on input "Mois" at bounding box center [148, 293] width 246 height 40
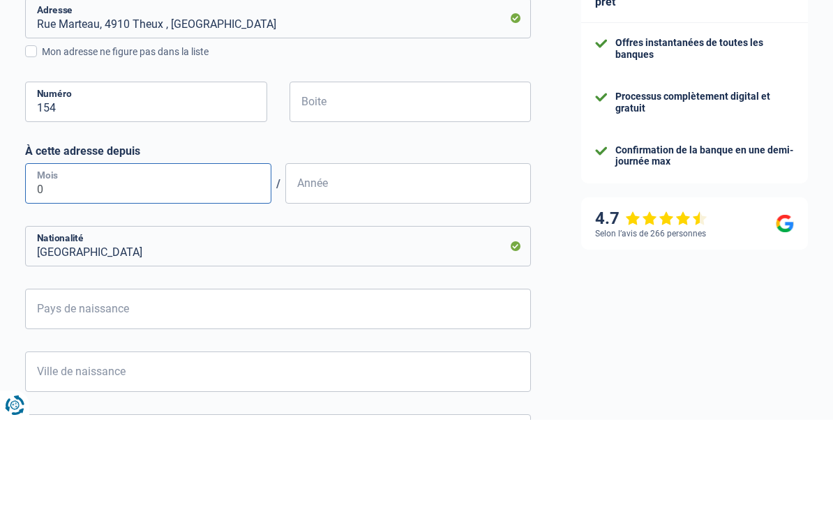
type input "04"
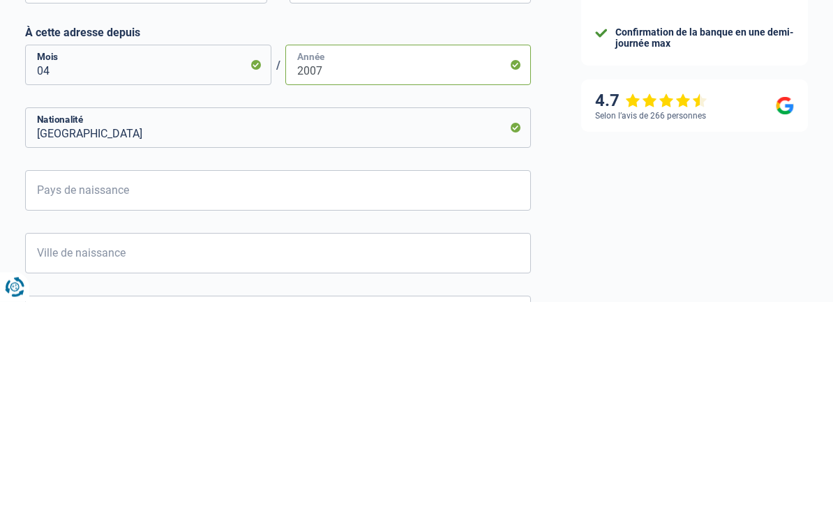
type input "2007"
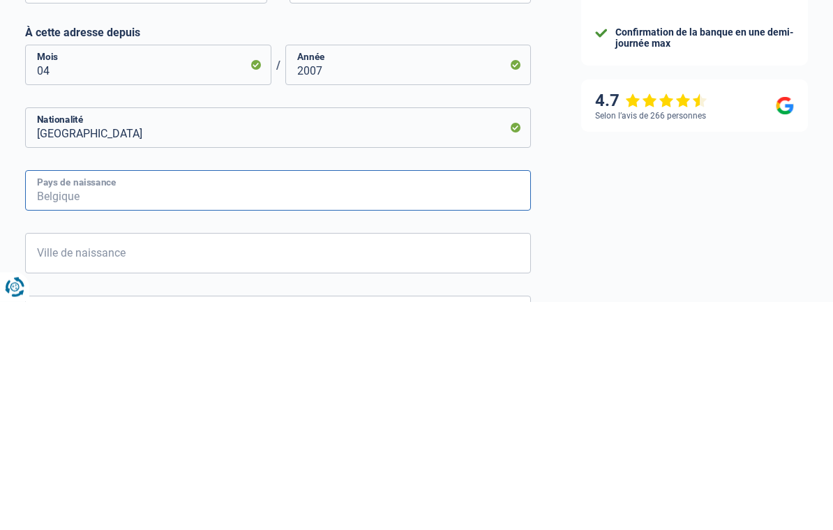
click at [197, 399] on input "Pays de naissance" at bounding box center [278, 419] width 506 height 40
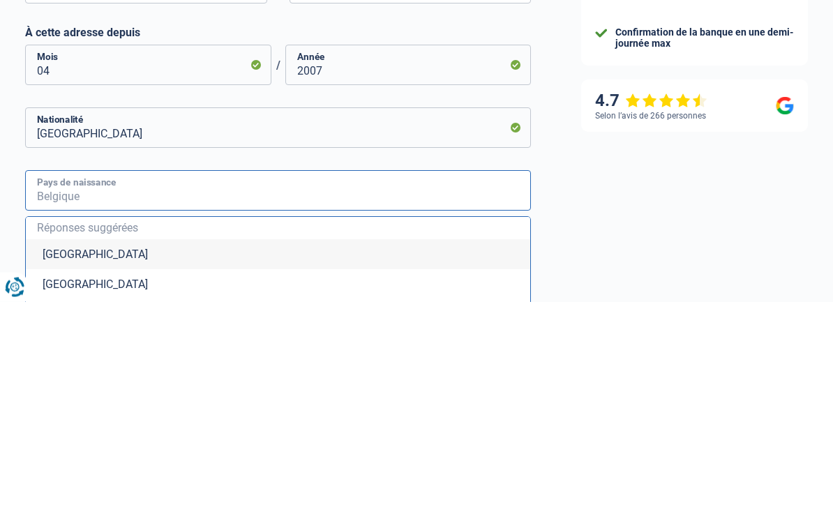
type input "B"
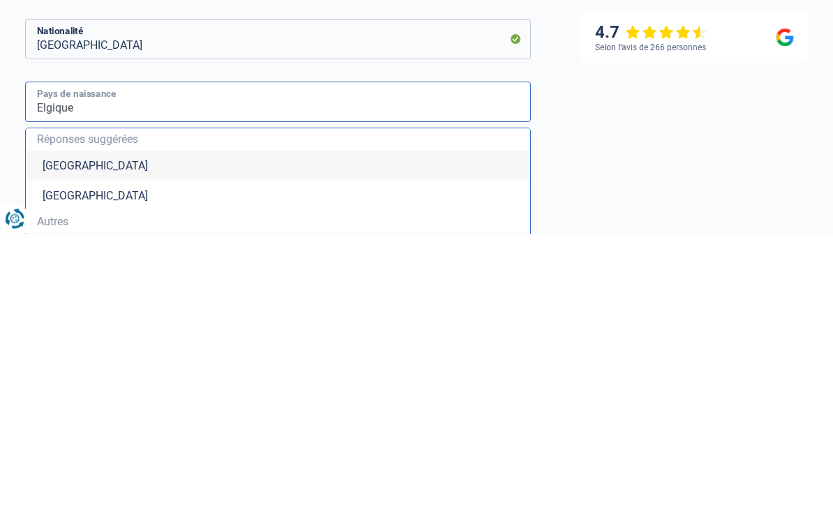
scroll to position [527, 0]
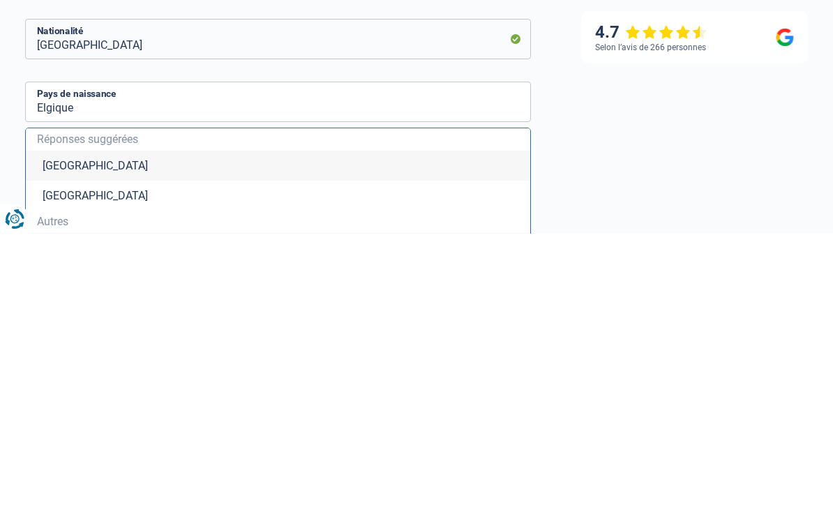
click at [93, 447] on li "Belgique" at bounding box center [278, 462] width 504 height 30
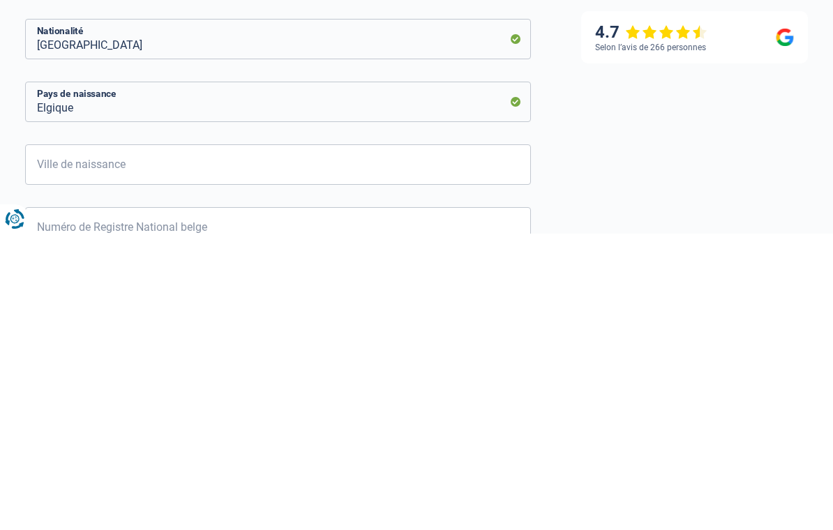
type input "Belgique"
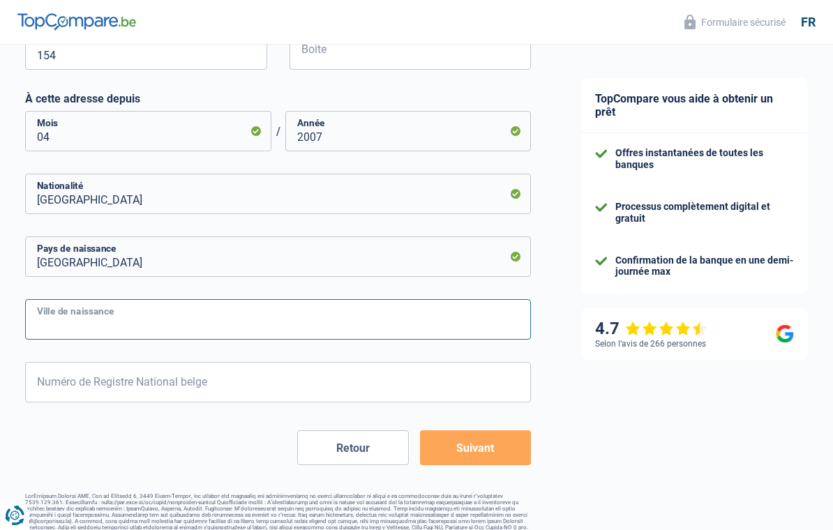
click at [206, 318] on input "Ville de naissance" at bounding box center [278, 319] width 506 height 40
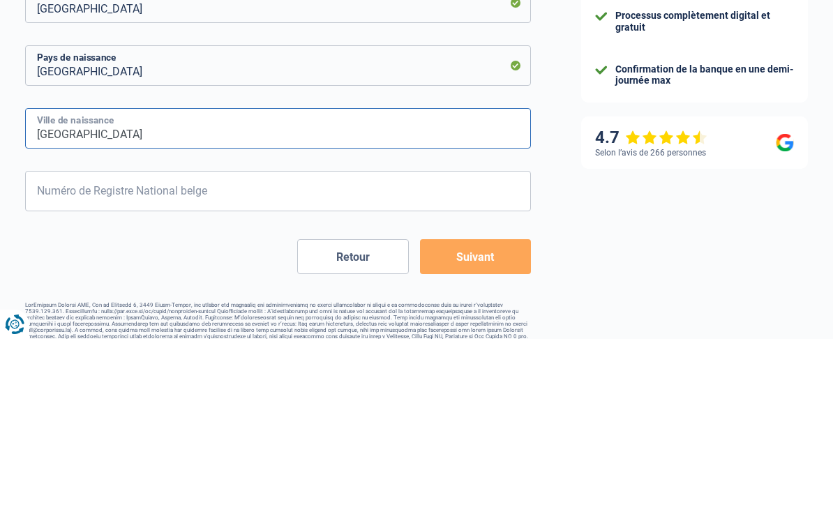
type input "Verviers"
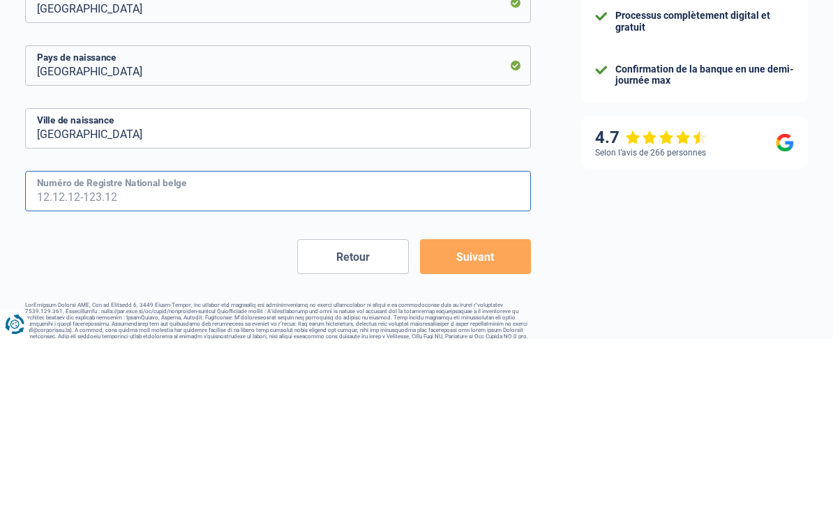
click at [269, 362] on input "Numéro de Registre National belge" at bounding box center [278, 382] width 506 height 40
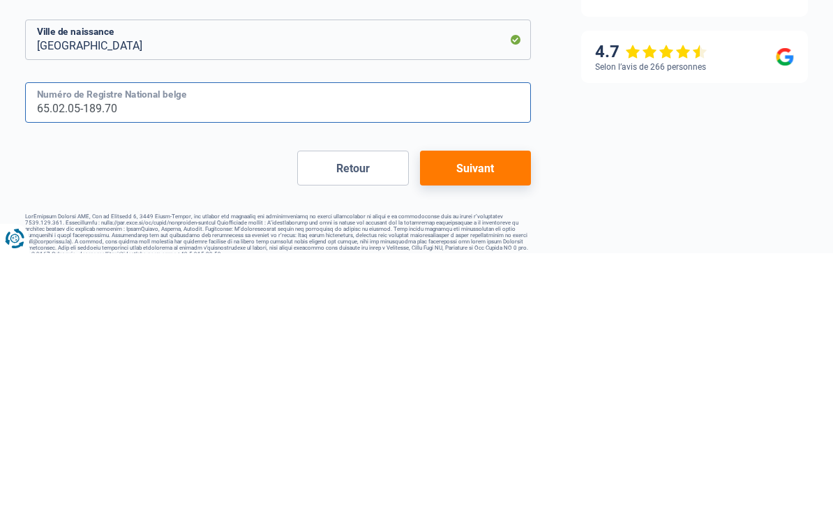
type input "65.02.05-189.70"
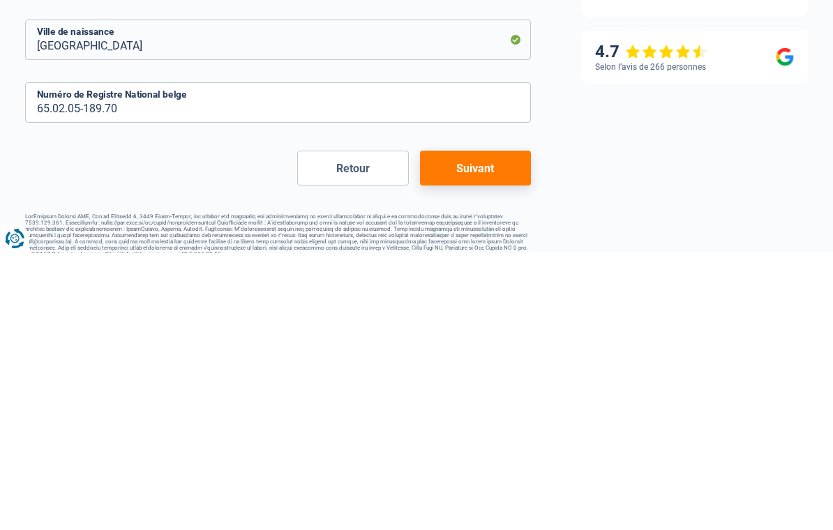
click at [492, 428] on button "Suivant" at bounding box center [476, 445] width 112 height 35
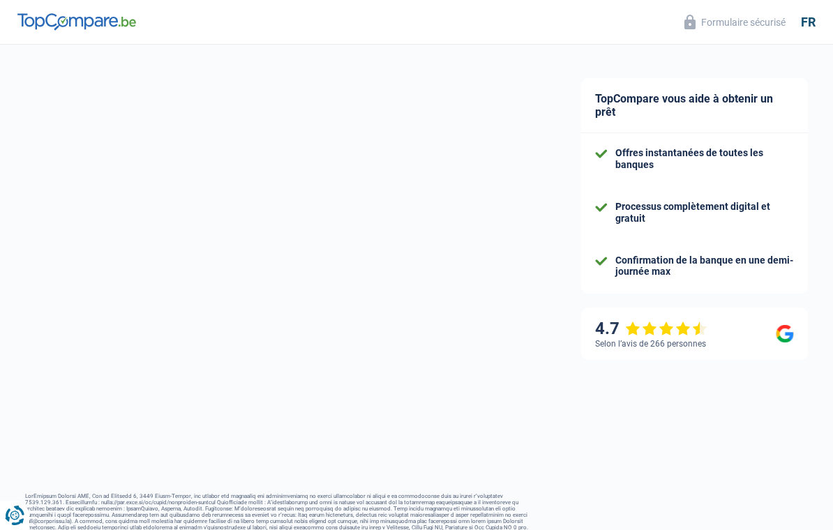
select select "netSalary"
select select "mortgage"
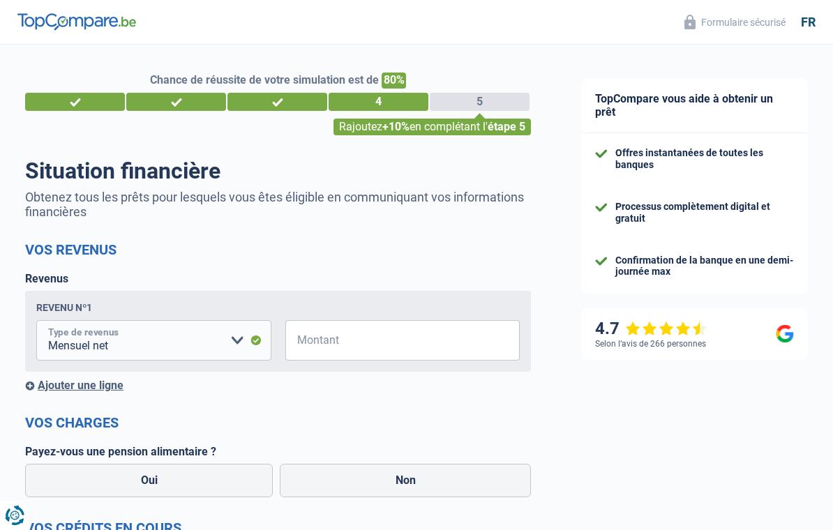
click at [126, 345] on select "Allocation d'handicap Allocations chômage Allocations familiales Chèques repas …" at bounding box center [153, 340] width 235 height 40
click at [363, 340] on input "Montant" at bounding box center [412, 340] width 218 height 40
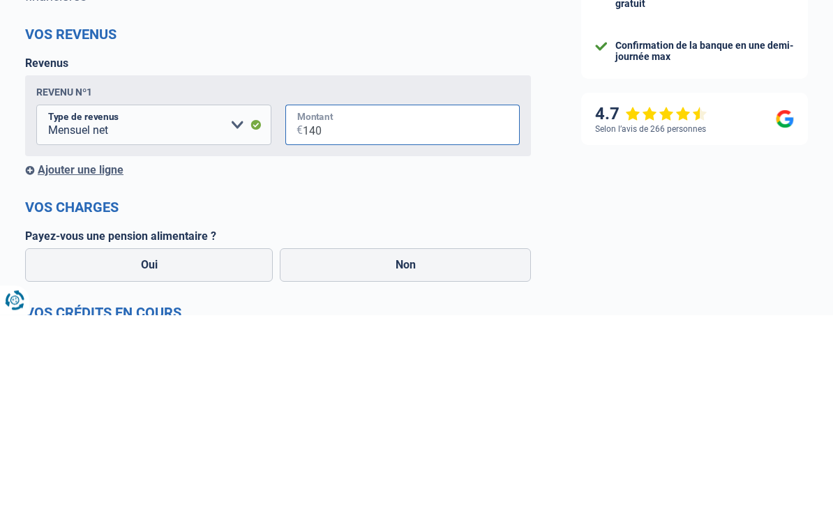
type input "1.405"
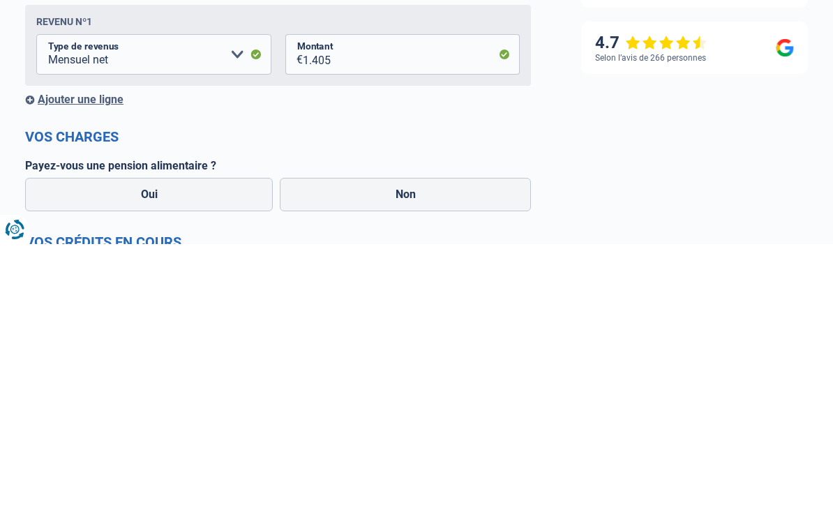
click at [420, 464] on label "Non" at bounding box center [405, 480] width 251 height 33
click at [420, 464] on input "Non" at bounding box center [405, 480] width 251 height 33
radio input "true"
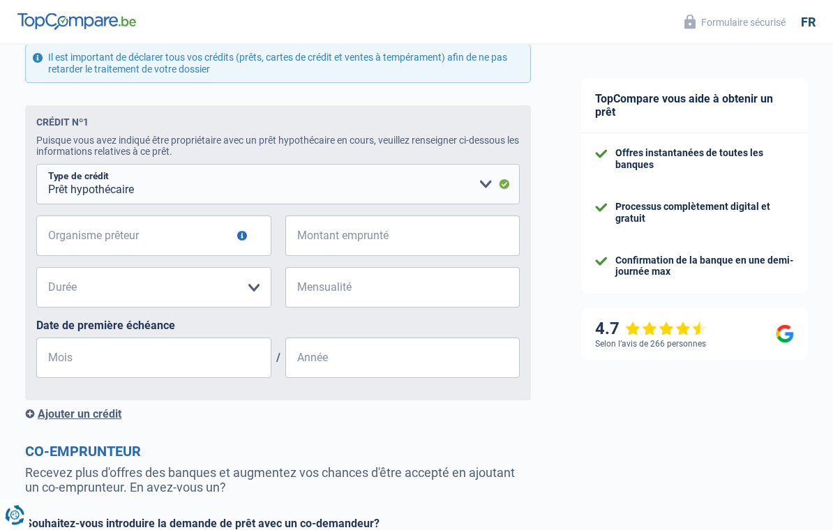
scroll to position [557, 0]
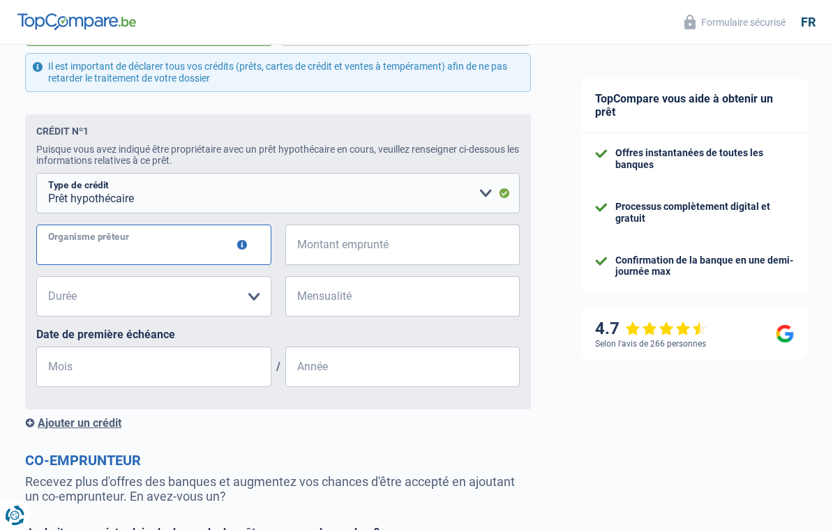
click at [135, 245] on input "Organisme prêteur" at bounding box center [153, 245] width 235 height 40
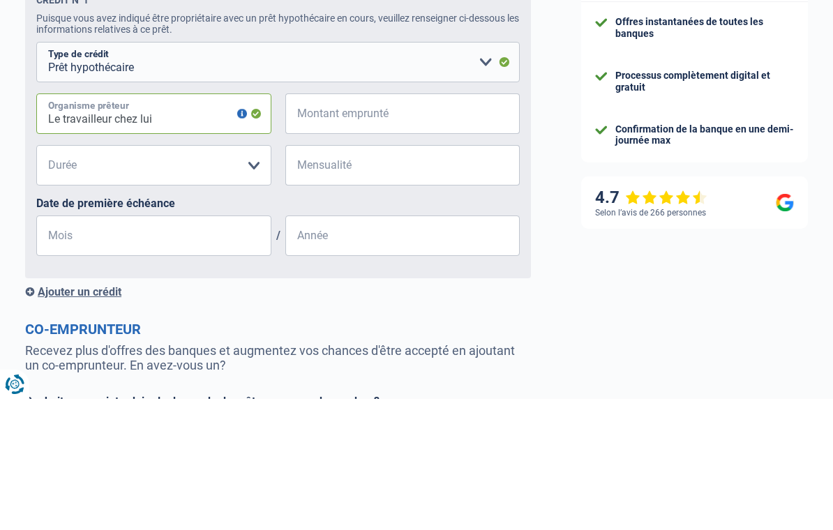
type input "Le travailleur chez lui"
click at [401, 225] on input "Montant emprunté" at bounding box center [412, 245] width 218 height 40
type input "117.000"
click at [149, 276] on select "120 mois 180 mois 240 mois 300 mois 360 mois 420 mois Veuillez sélectionner une…" at bounding box center [153, 296] width 235 height 40
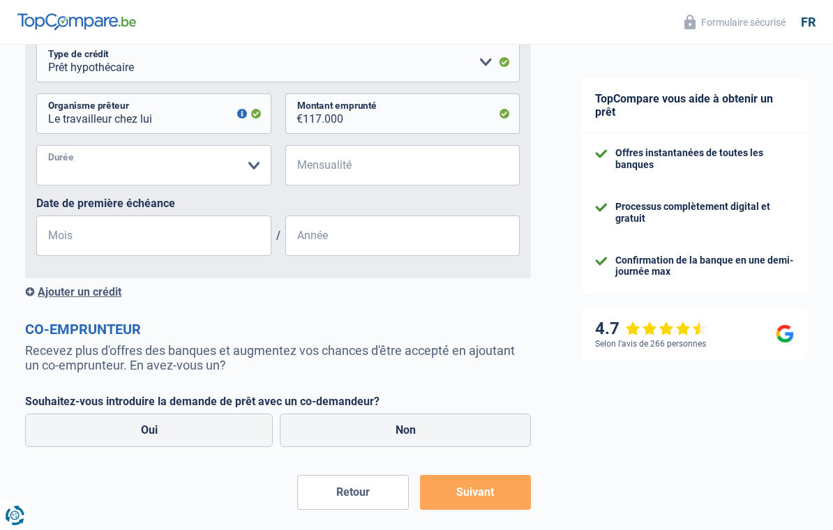
select select "240"
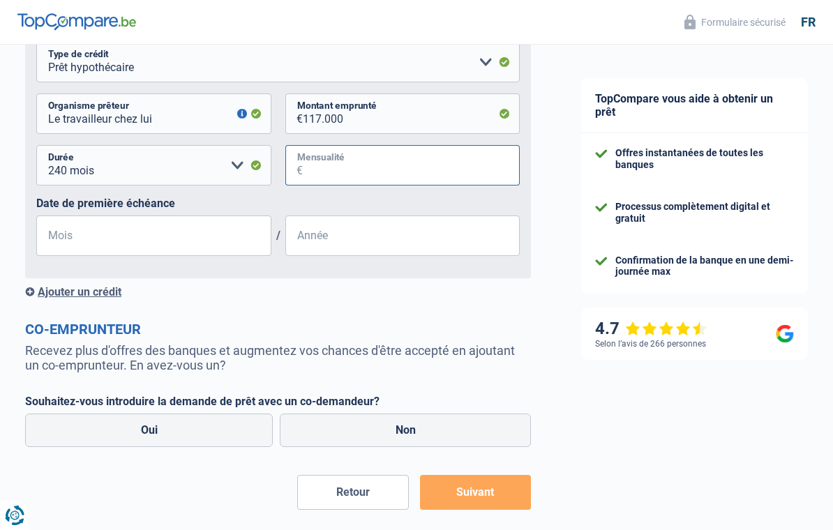
click at [369, 164] on input "Mensualité" at bounding box center [412, 165] width 218 height 40
click at [339, 176] on input "786" at bounding box center [412, 165] width 218 height 40
type input "7"
type input "786"
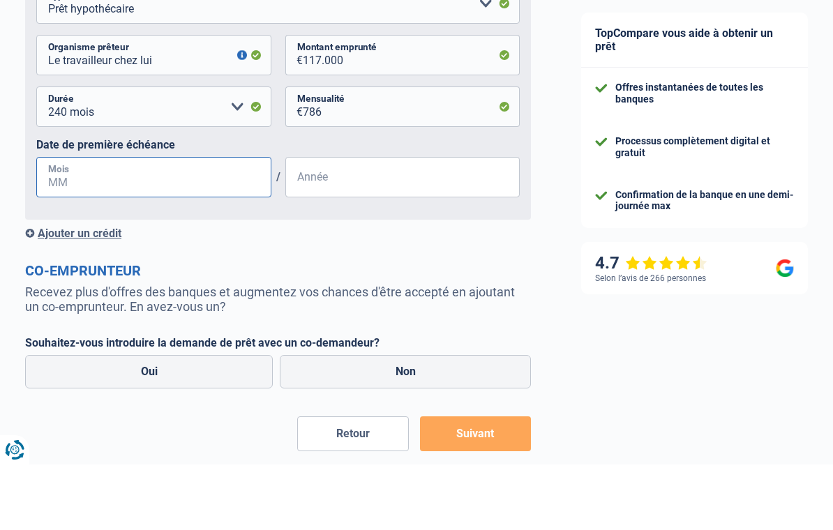
click at [78, 222] on input "Mois" at bounding box center [153, 242] width 235 height 40
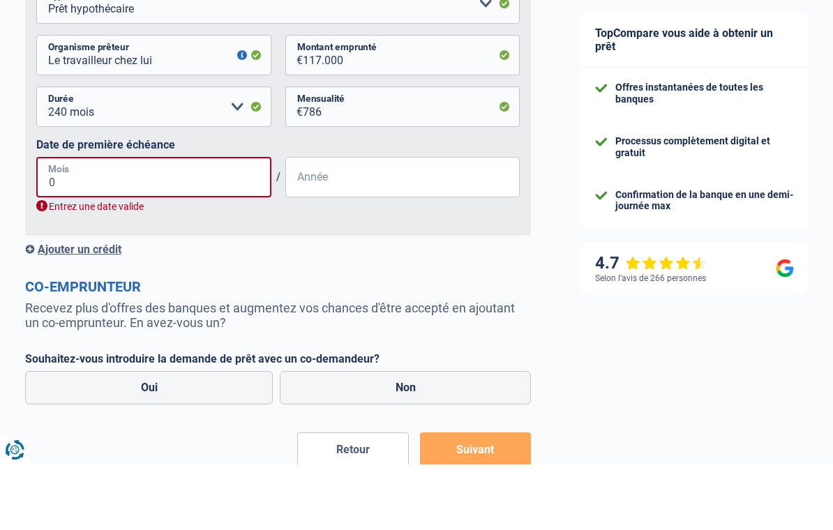
type input "05"
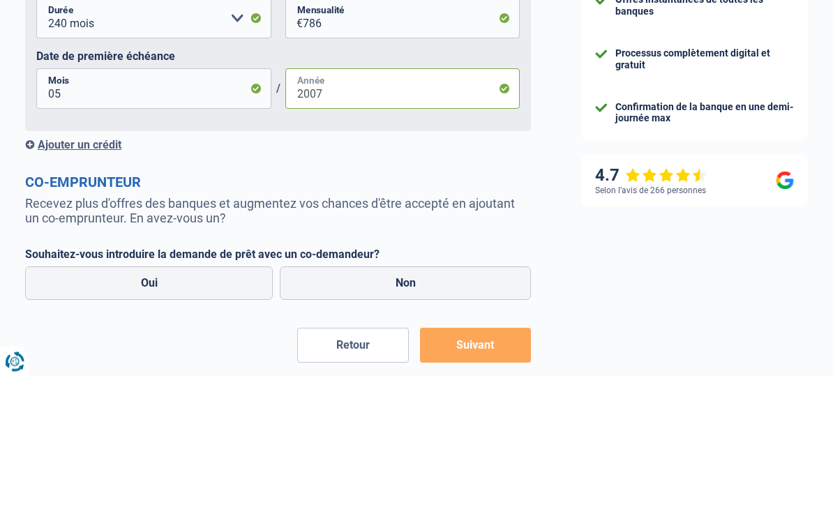
type input "2007"
click at [75, 292] on div "Ajouter un crédit" at bounding box center [278, 298] width 506 height 13
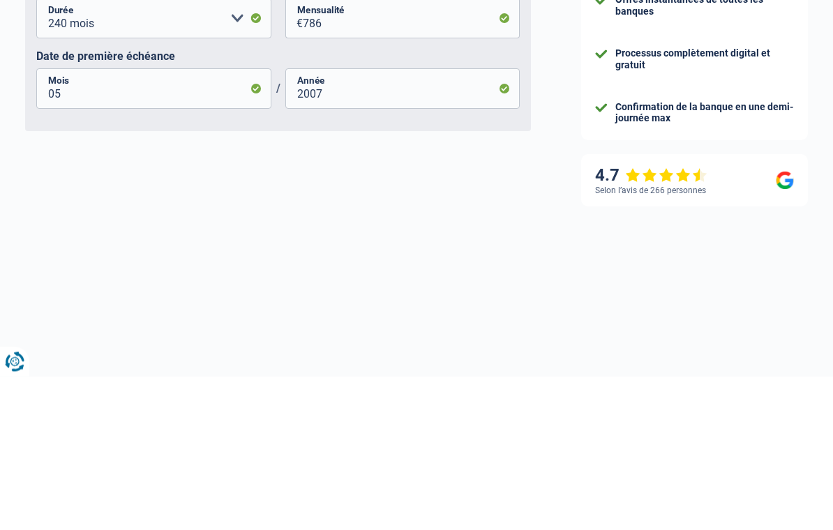
scroll to position [737, 0]
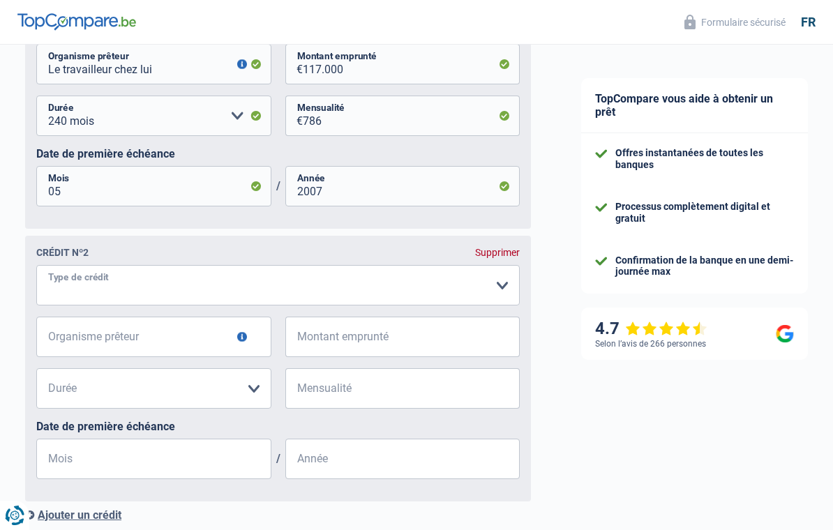
click at [129, 278] on select "Carte ou ouverture de crédit Prêt hypothécaire Vente à tempérament Prêt à tempé…" at bounding box center [277, 285] width 483 height 40
select select "personalLoan"
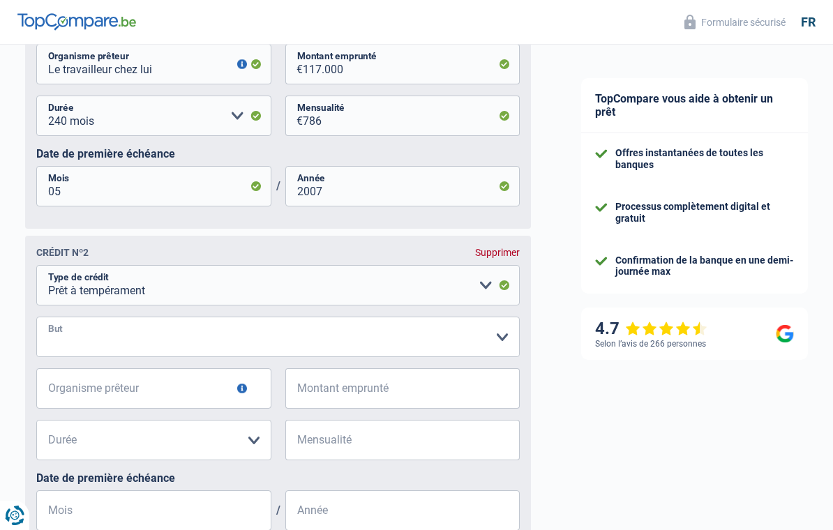
click at [115, 339] on select "Confort maison: meubles, textile, peinture, électroménager, outillage non-profe…" at bounding box center [277, 337] width 483 height 40
select select "other"
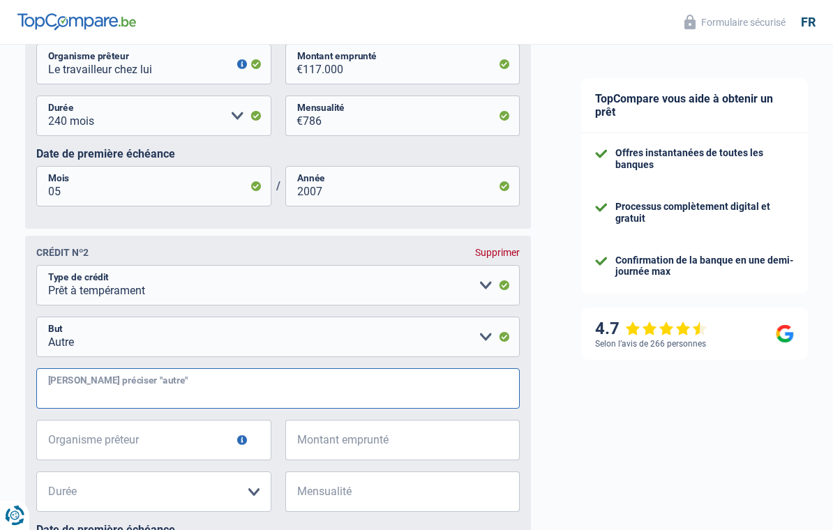
click at [178, 391] on input "Veuillez préciser "autre"" at bounding box center [277, 388] width 483 height 40
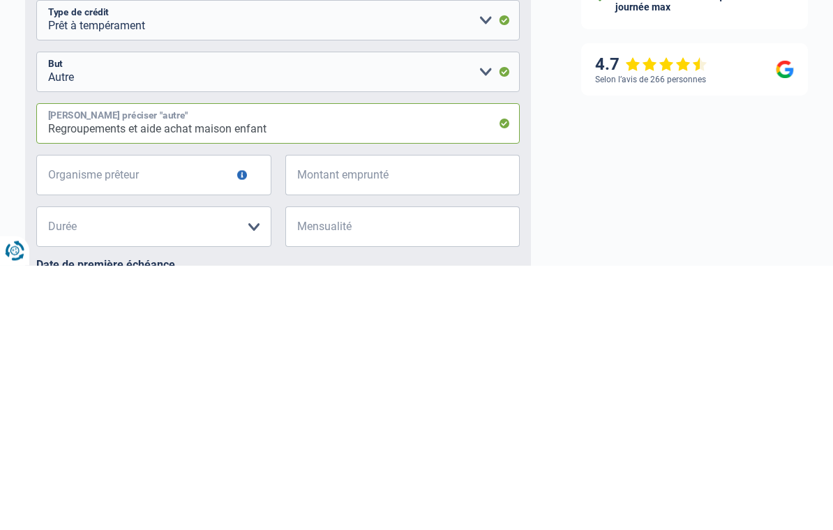
type input "Regroupements et aide achat maison enfant"
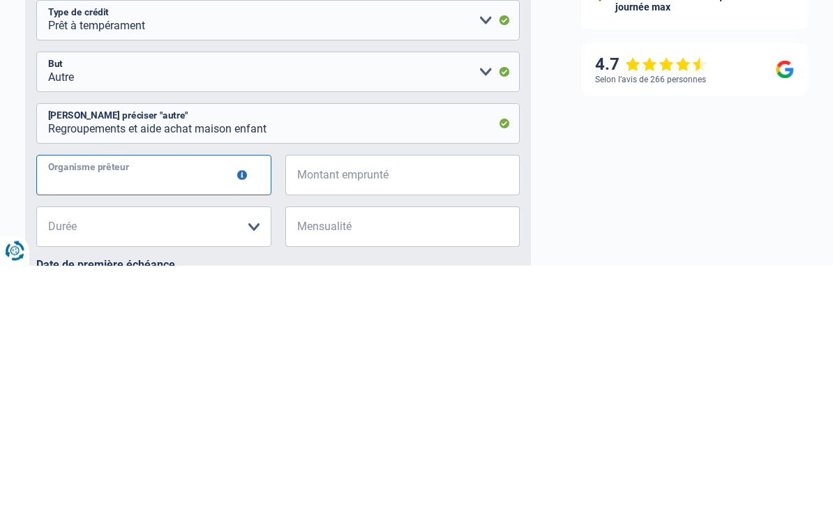
click at [183, 420] on input "Organisme prêteur" at bounding box center [153, 440] width 235 height 40
type input "Beobank"
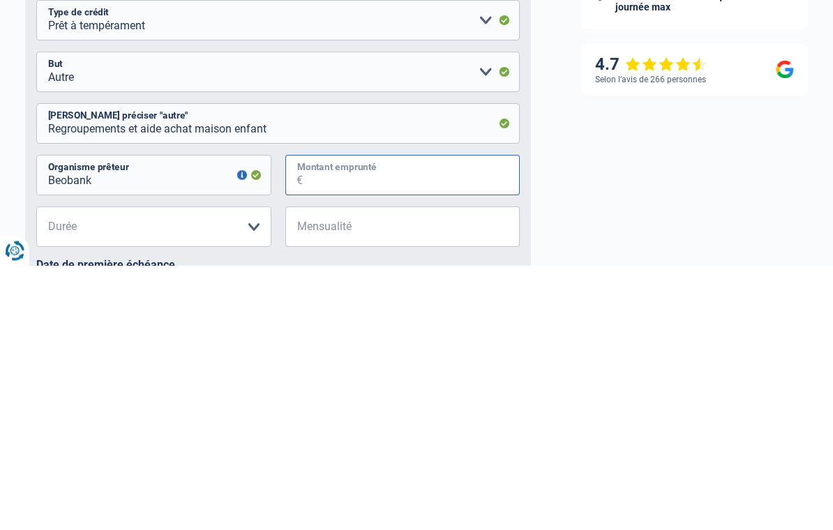
click at [407, 420] on input "Montant emprunté" at bounding box center [412, 440] width 218 height 40
click at [361, 471] on input "Mensualité" at bounding box center [412, 491] width 218 height 40
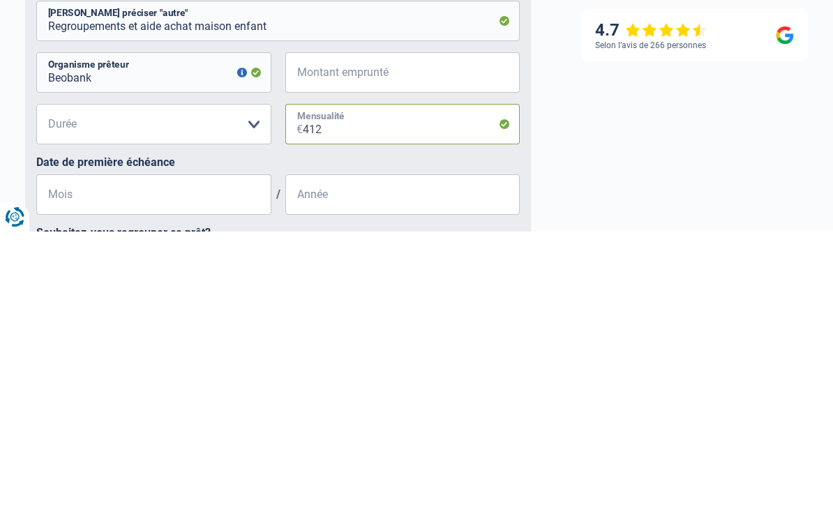
type input "412"
click at [137, 402] on select "12 mois 18 mois 24 mois Veuillez sélectionner une option" at bounding box center [153, 422] width 235 height 40
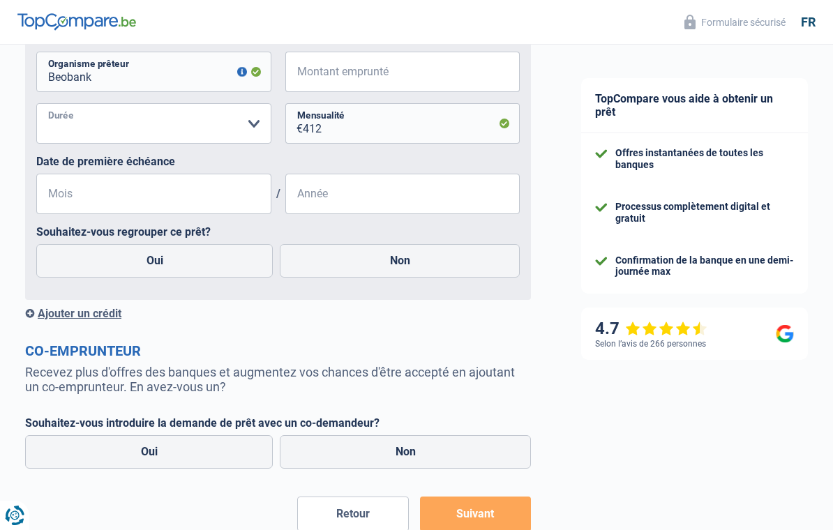
select select "18"
click at [103, 125] on select "12 mois 18 mois 24 mois Veuillez sélectionner une option" at bounding box center [153, 123] width 235 height 40
click at [109, 133] on select "12 mois 18 mois 24 mois Veuillez sélectionner une option" at bounding box center [153, 123] width 235 height 40
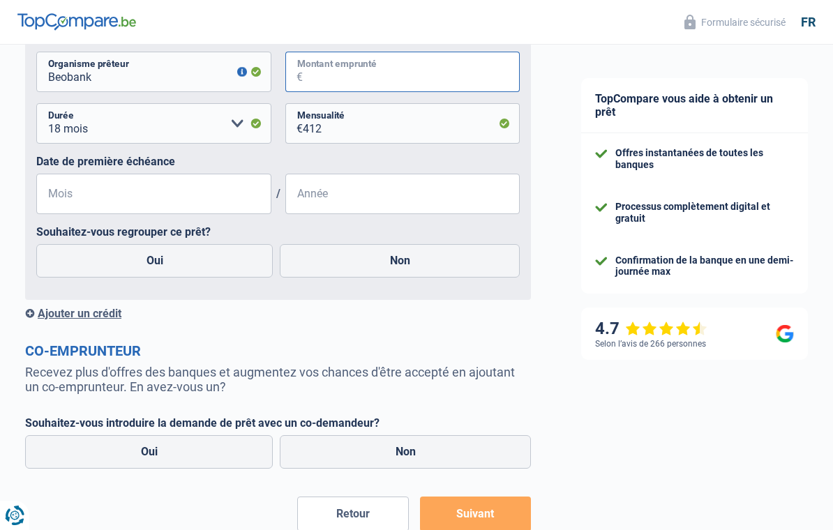
click at [348, 75] on input "Montant emprunté" at bounding box center [412, 72] width 218 height 40
type input "1"
select select
